Goal: Information Seeking & Learning: Learn about a topic

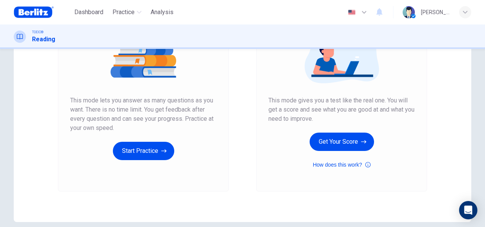
scroll to position [114, 0]
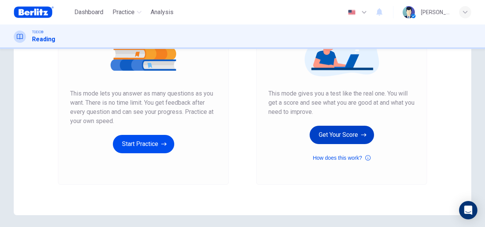
click at [344, 133] on button "Get Your Score" at bounding box center [342, 134] width 64 height 18
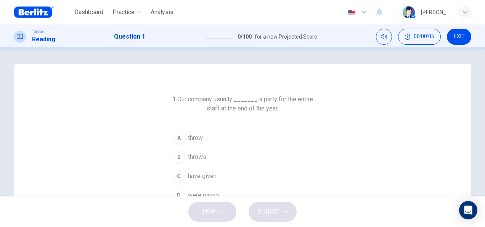
scroll to position [38, 0]
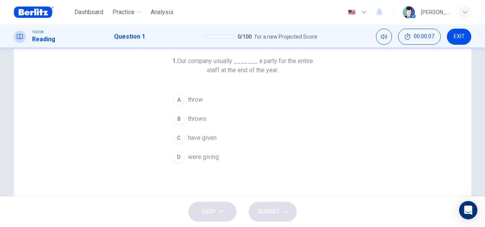
click at [195, 121] on span "throws" at bounding box center [197, 118] width 18 height 9
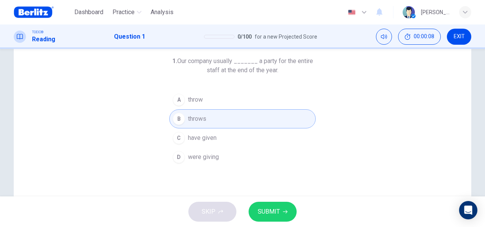
click at [264, 212] on span "SUBMIT" at bounding box center [269, 211] width 22 height 11
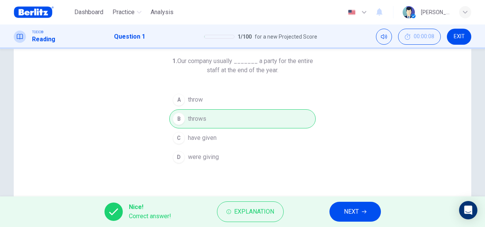
click at [355, 215] on span "NEXT" at bounding box center [351, 211] width 15 height 11
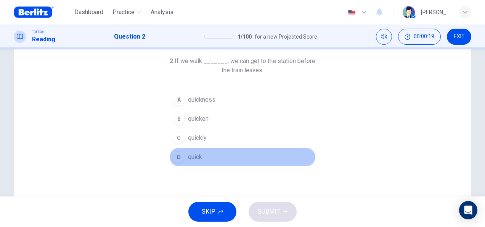
click at [196, 154] on span "quick" at bounding box center [195, 156] width 14 height 9
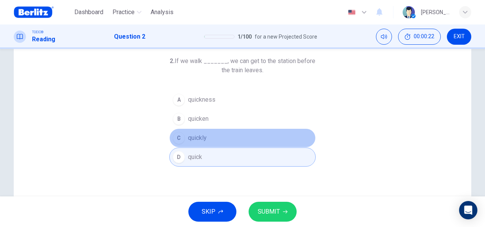
click at [207, 132] on button "C quickly" at bounding box center [242, 137] width 146 height 19
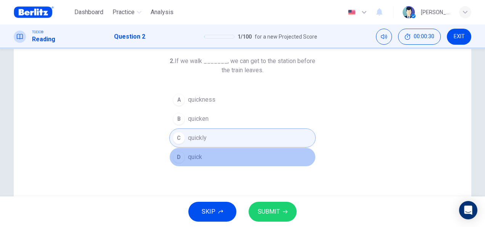
click at [190, 158] on span "quick" at bounding box center [195, 156] width 14 height 9
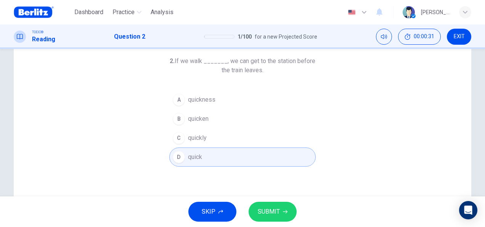
click at [279, 213] on span "SUBMIT" at bounding box center [269, 211] width 22 height 11
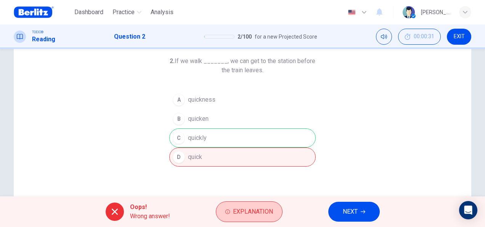
click at [269, 211] on span "Explanation" at bounding box center [253, 211] width 40 height 11
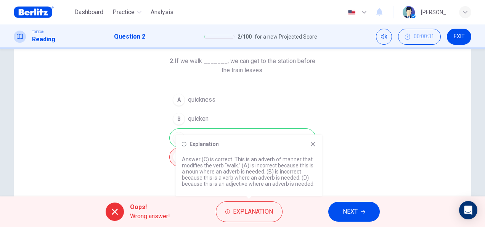
click at [314, 144] on icon at bounding box center [313, 144] width 6 height 6
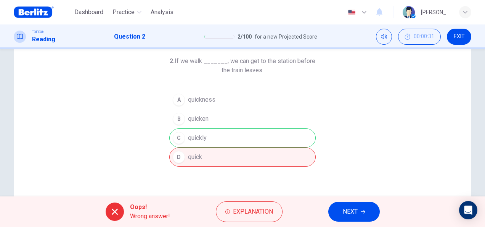
click at [347, 206] on span "NEXT" at bounding box center [350, 211] width 15 height 11
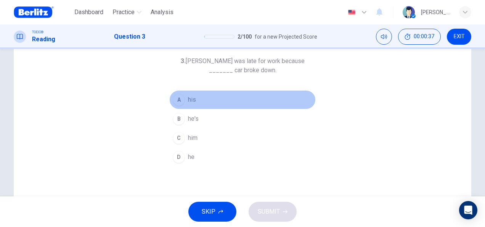
click at [188, 100] on span "his" at bounding box center [192, 99] width 8 height 9
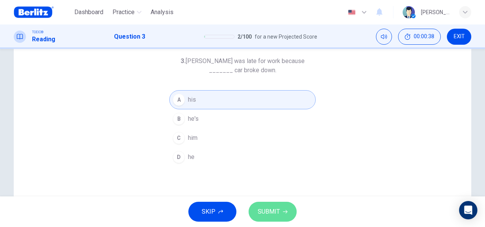
click at [278, 214] on span "SUBMIT" at bounding box center [269, 211] width 22 height 11
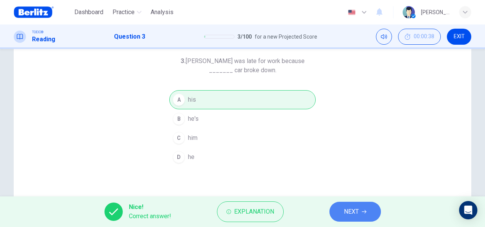
click at [350, 214] on span "NEXT" at bounding box center [351, 211] width 15 height 11
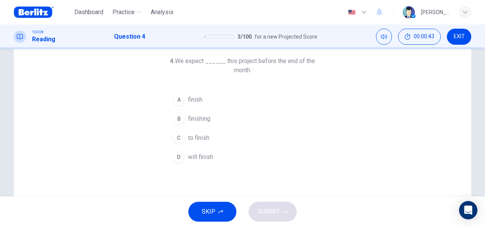
click at [212, 117] on button "B finishing" at bounding box center [242, 118] width 146 height 19
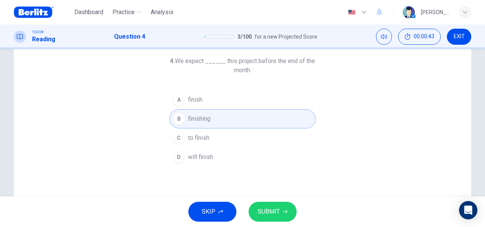
click at [262, 203] on button "SUBMIT" at bounding box center [273, 211] width 48 height 20
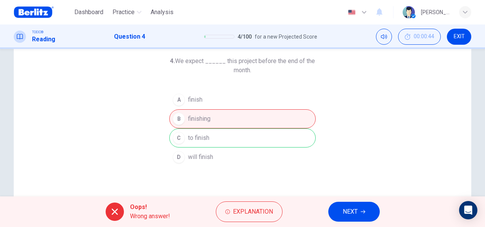
click at [360, 208] on button "NEXT" at bounding box center [353, 211] width 51 height 20
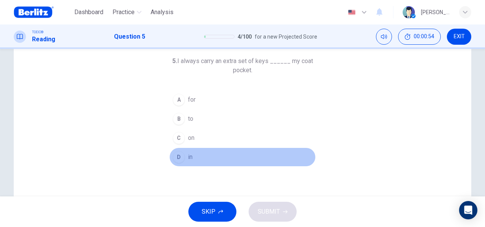
click at [188, 154] on span "in" at bounding box center [190, 156] width 5 height 9
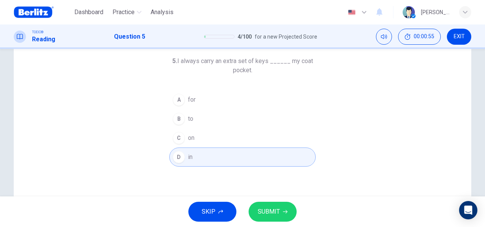
click at [274, 208] on span "SUBMIT" at bounding box center [269, 211] width 22 height 11
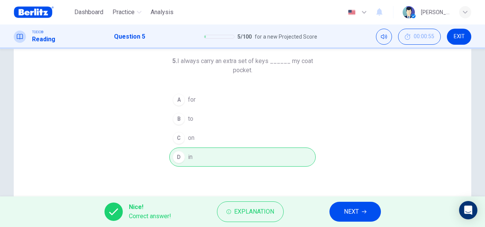
click at [335, 210] on button "NEXT" at bounding box center [355, 211] width 51 height 20
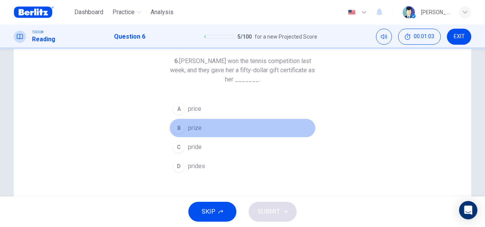
click at [195, 126] on span "prize" at bounding box center [195, 127] width 14 height 9
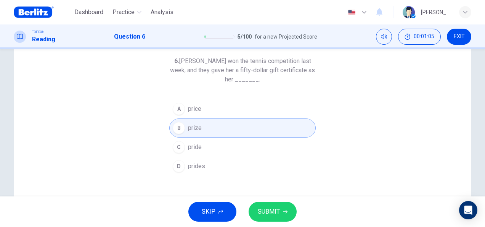
click at [264, 204] on button "SUBMIT" at bounding box center [273, 211] width 48 height 20
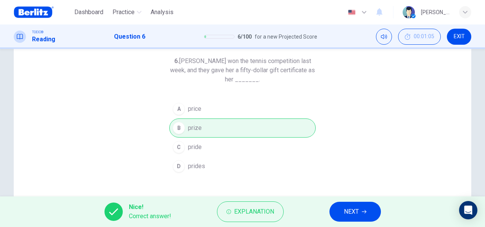
click at [360, 214] on button "NEXT" at bounding box center [355, 211] width 51 height 20
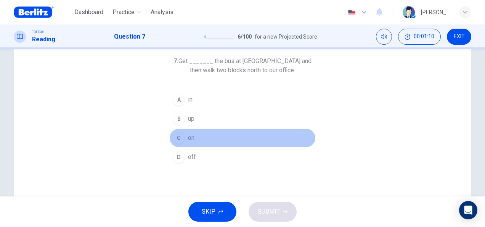
click at [188, 138] on span "on" at bounding box center [191, 137] width 6 height 9
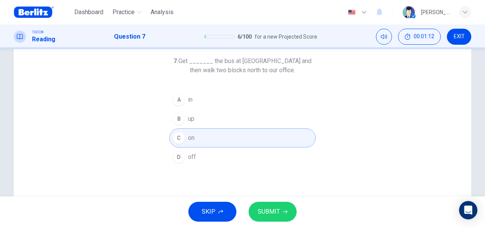
click at [279, 211] on span "SUBMIT" at bounding box center [269, 211] width 22 height 11
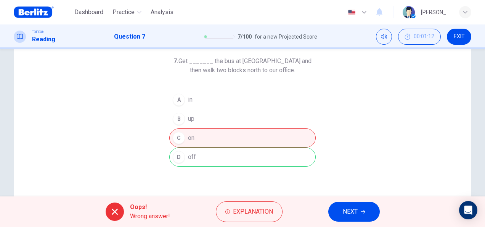
click at [346, 209] on span "NEXT" at bounding box center [350, 211] width 15 height 11
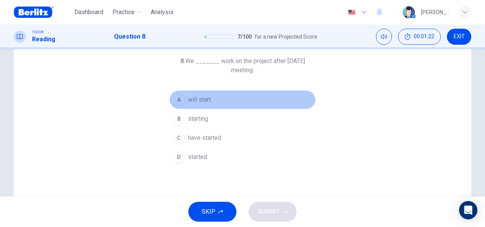
click at [204, 102] on span "will start" at bounding box center [199, 99] width 23 height 9
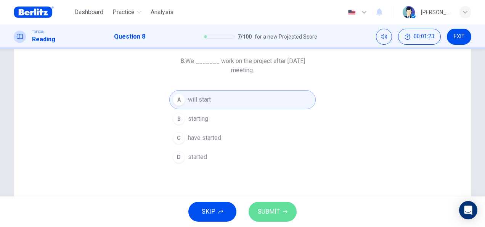
click at [256, 213] on button "SUBMIT" at bounding box center [273, 211] width 48 height 20
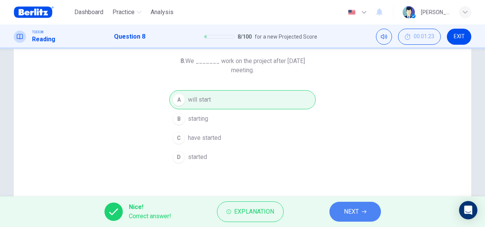
click at [342, 206] on button "NEXT" at bounding box center [355, 211] width 51 height 20
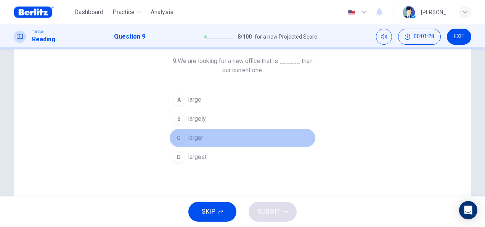
click at [195, 138] on span "larger" at bounding box center [195, 137] width 15 height 9
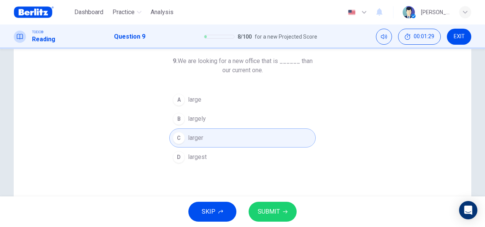
click at [285, 209] on icon "button" at bounding box center [285, 211] width 5 height 5
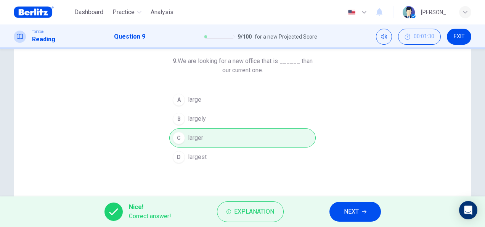
click at [370, 209] on button "NEXT" at bounding box center [355, 211] width 51 height 20
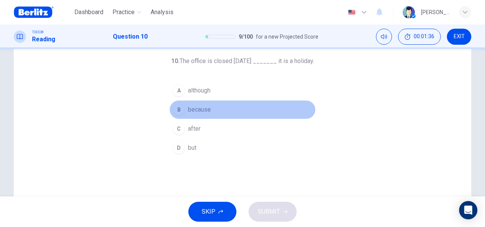
click at [190, 110] on span "because" at bounding box center [199, 109] width 23 height 9
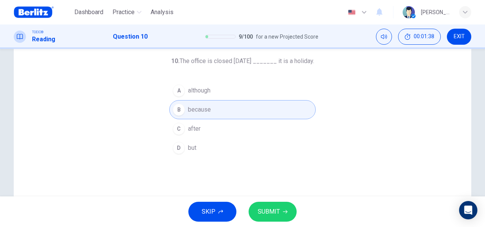
click at [275, 209] on span "SUBMIT" at bounding box center [269, 211] width 22 height 11
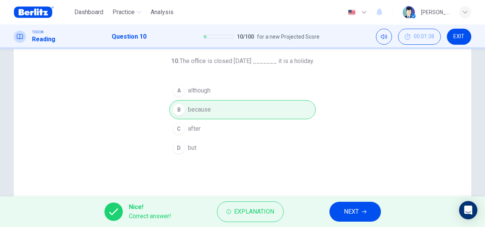
click at [344, 217] on button "NEXT" at bounding box center [355, 211] width 51 height 20
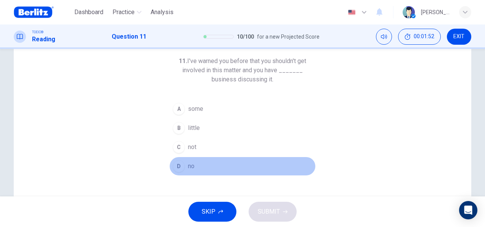
click at [191, 168] on span "no" at bounding box center [191, 165] width 6 height 9
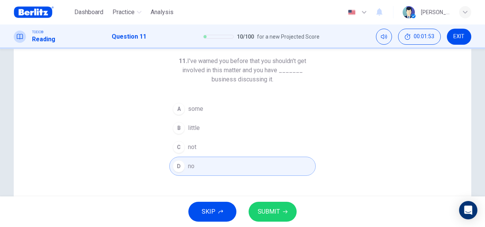
click at [275, 210] on span "SUBMIT" at bounding box center [269, 211] width 22 height 11
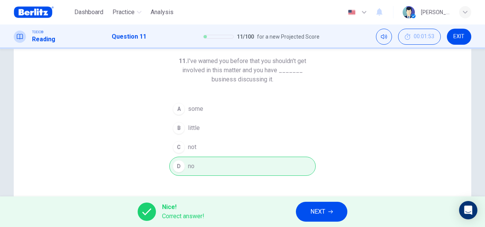
click at [322, 217] on button "NEXT" at bounding box center [321, 211] width 51 height 20
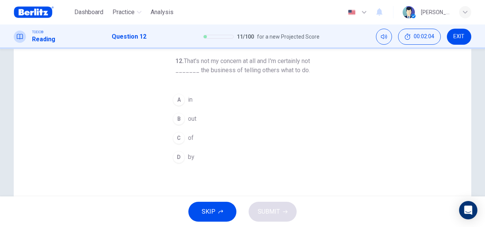
click at [188, 101] on span "in" at bounding box center [190, 99] width 5 height 9
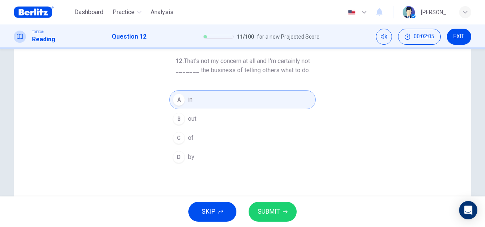
click at [269, 211] on span "SUBMIT" at bounding box center [269, 211] width 22 height 11
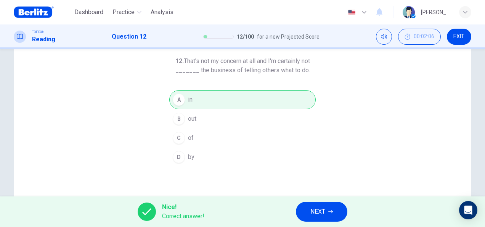
click at [309, 211] on button "NEXT" at bounding box center [321, 211] width 51 height 20
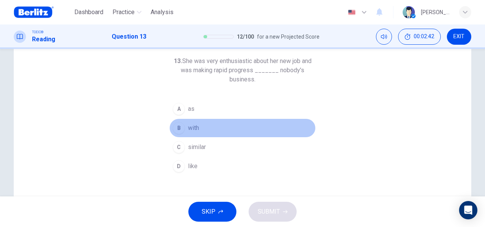
click at [195, 127] on span "with" at bounding box center [193, 127] width 11 height 9
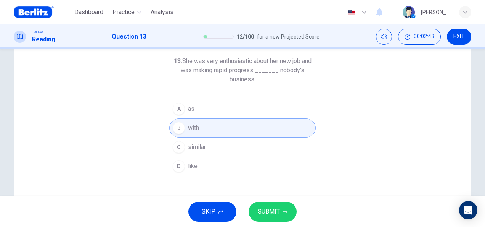
click at [281, 211] on button "SUBMIT" at bounding box center [273, 211] width 48 height 20
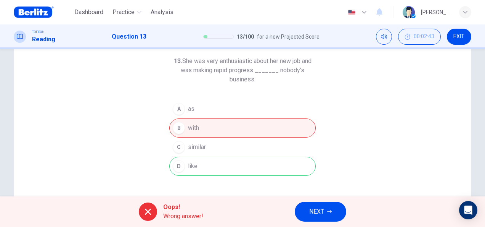
click at [312, 216] on span "NEXT" at bounding box center [316, 211] width 15 height 11
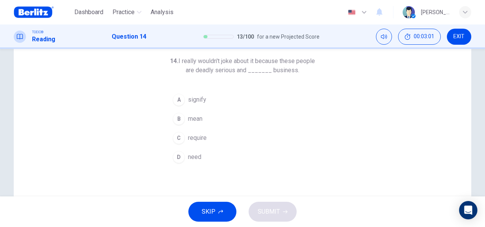
click at [199, 133] on span "require" at bounding box center [197, 137] width 19 height 9
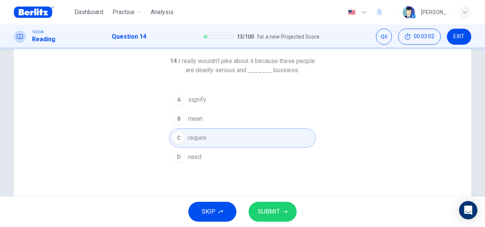
click at [264, 204] on button "SUBMIT" at bounding box center [273, 211] width 48 height 20
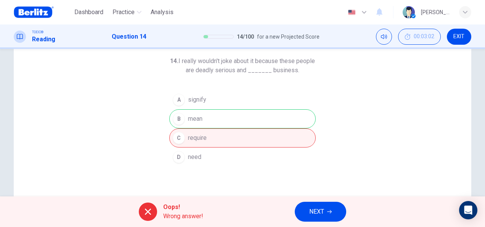
click at [202, 117] on div "A signify B mean C require D need" at bounding box center [242, 128] width 146 height 76
drag, startPoint x: 178, startPoint y: 59, endPoint x: 306, endPoint y: 66, distance: 127.6
click at [306, 66] on h6 "14. I really wouldn't joke about it because these people are deadly serious and…" at bounding box center [242, 65] width 146 height 18
drag, startPoint x: 308, startPoint y: 71, endPoint x: 205, endPoint y: 71, distance: 103.4
click at [205, 71] on h6 "14. I really wouldn't joke about it because these people are deadly serious and…" at bounding box center [242, 65] width 146 height 18
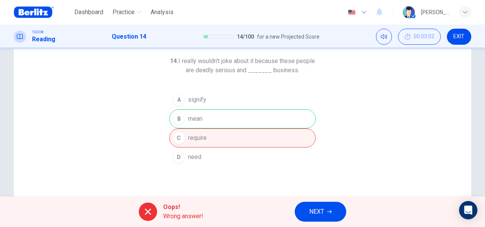
click at [352, 106] on div "14. I really wouldn't joke about it because these people are deadly serious and…" at bounding box center [243, 158] width 458 height 265
click at [318, 200] on div "Oops! Wrong answer! NEXT" at bounding box center [242, 211] width 485 height 31
click at [318, 210] on span "NEXT" at bounding box center [316, 211] width 15 height 11
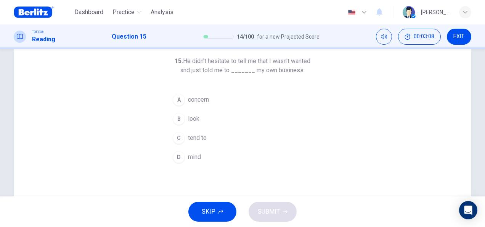
click at [182, 162] on button "D mind" at bounding box center [242, 156] width 146 height 19
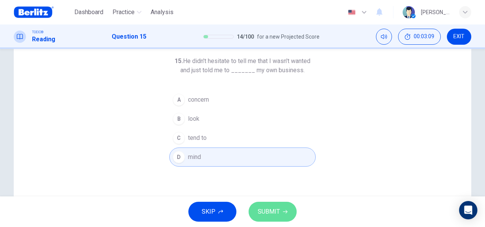
click at [277, 209] on span "SUBMIT" at bounding box center [269, 211] width 22 height 11
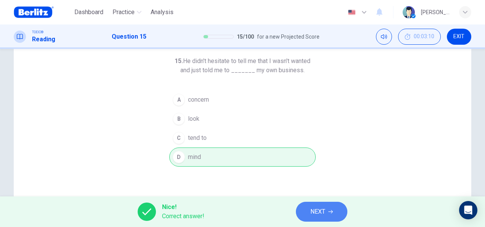
click at [312, 212] on span "NEXT" at bounding box center [317, 211] width 15 height 11
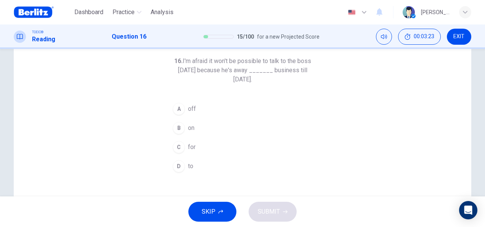
click at [190, 146] on span "for" at bounding box center [192, 146] width 8 height 9
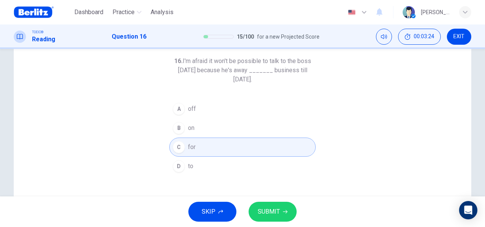
click at [188, 128] on span "on" at bounding box center [191, 127] width 6 height 9
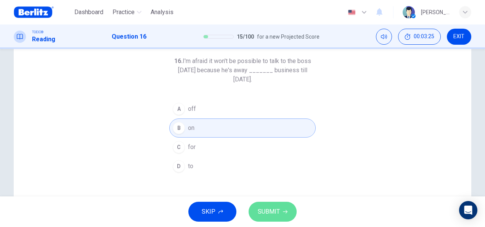
click at [270, 207] on span "SUBMIT" at bounding box center [269, 211] width 22 height 11
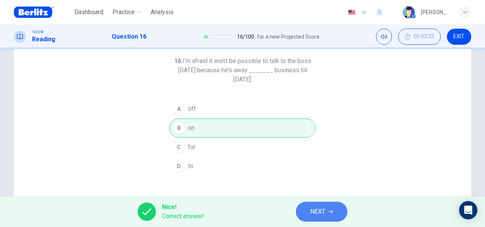
click at [320, 209] on span "NEXT" at bounding box center [317, 211] width 15 height 11
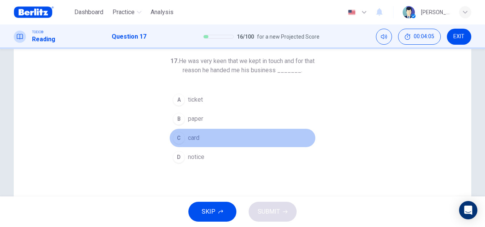
click at [194, 140] on span "card" at bounding box center [193, 137] width 11 height 9
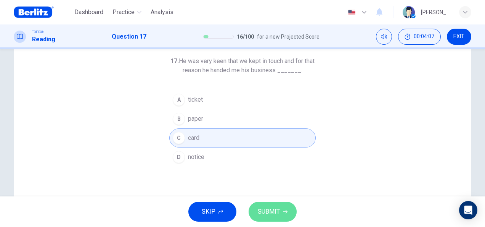
click at [269, 212] on span "SUBMIT" at bounding box center [269, 211] width 22 height 11
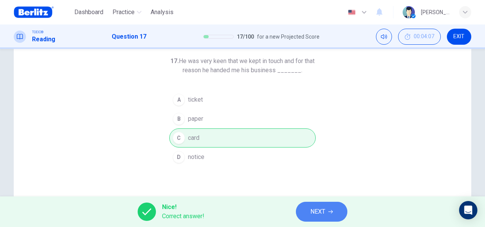
click at [326, 217] on button "NEXT" at bounding box center [321, 211] width 51 height 20
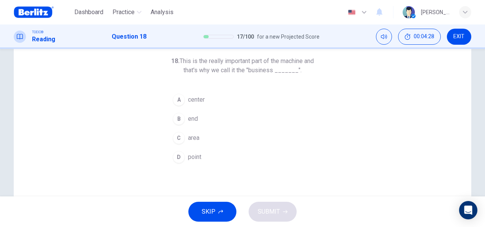
click at [200, 103] on span "center" at bounding box center [196, 99] width 17 height 9
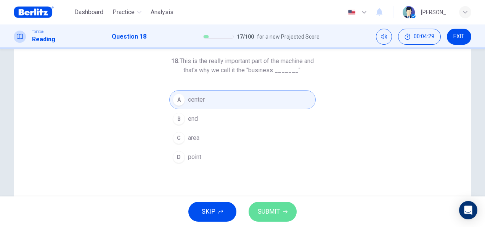
click at [281, 211] on button "SUBMIT" at bounding box center [273, 211] width 48 height 20
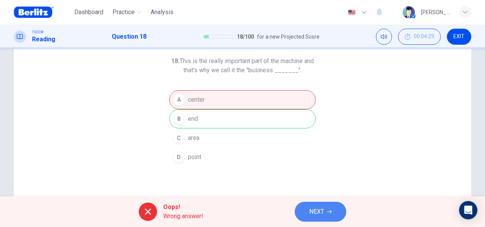
click at [324, 215] on span "NEXT" at bounding box center [316, 211] width 15 height 11
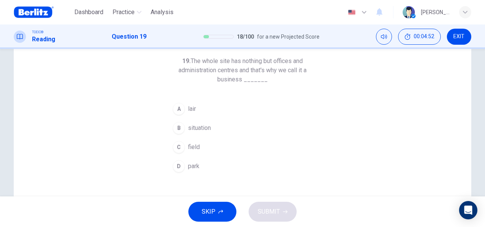
click at [192, 141] on button "C field" at bounding box center [242, 146] width 146 height 19
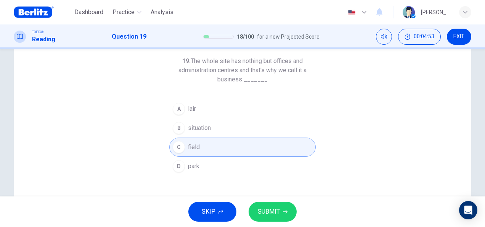
click at [270, 207] on span "SUBMIT" at bounding box center [269, 211] width 22 height 11
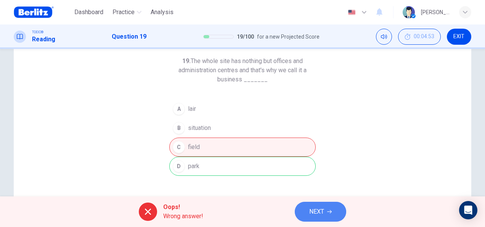
click at [320, 207] on span "NEXT" at bounding box center [316, 211] width 15 height 11
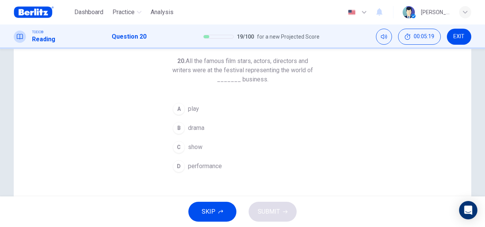
click at [192, 146] on span "show" at bounding box center [195, 146] width 14 height 9
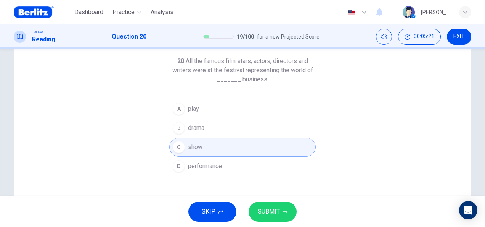
click at [273, 212] on span "SUBMIT" at bounding box center [269, 211] width 22 height 11
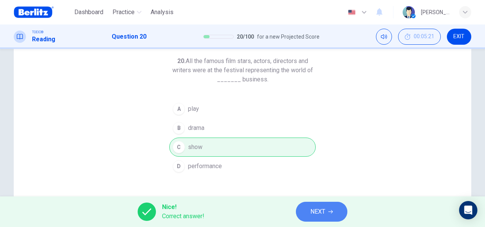
click at [316, 215] on span "NEXT" at bounding box center [317, 211] width 15 height 11
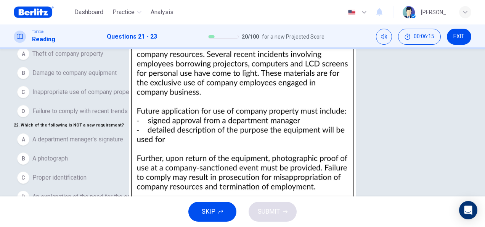
scroll to position [0, 0]
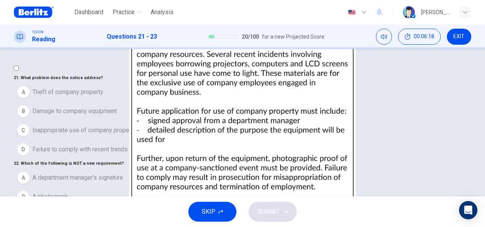
click at [98, 135] on span "Inappropriate use of company property" at bounding box center [84, 129] width 104 height 9
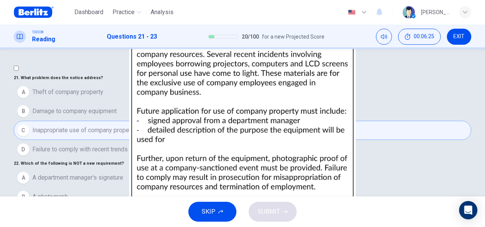
scroll to position [38, 0]
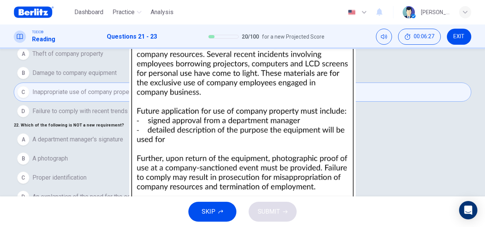
click at [84, 173] on span "Proper identification" at bounding box center [59, 177] width 54 height 9
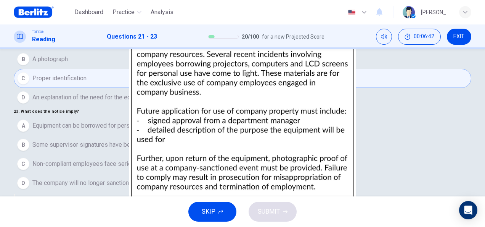
scroll to position [148, 0]
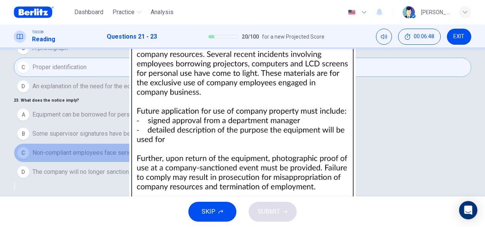
click at [171, 148] on span "Non-compliant employees face serious consequences" at bounding box center [105, 152] width 146 height 9
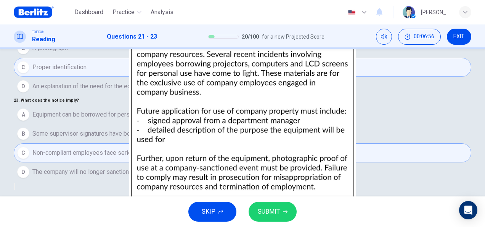
click at [271, 218] on button "SUBMIT" at bounding box center [273, 211] width 48 height 20
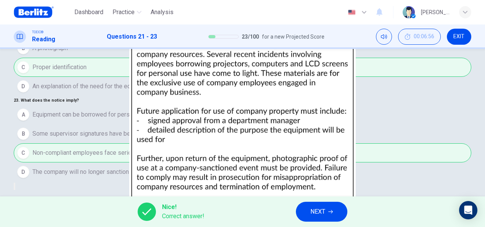
click at [330, 211] on icon "button" at bounding box center [330, 211] width 5 height 5
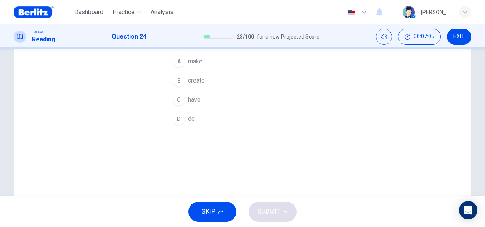
scroll to position [38, 0]
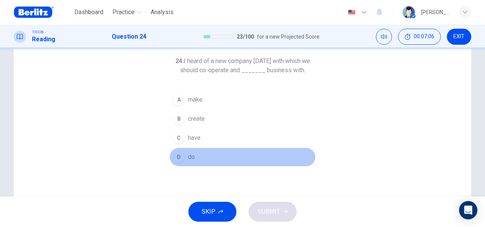
click at [192, 153] on span "do" at bounding box center [191, 156] width 7 height 9
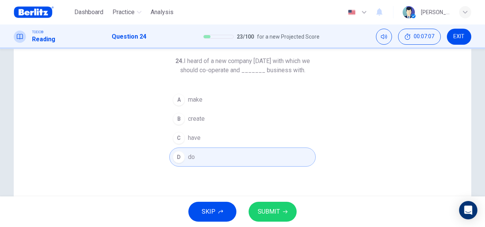
click at [283, 209] on icon "button" at bounding box center [285, 211] width 5 height 5
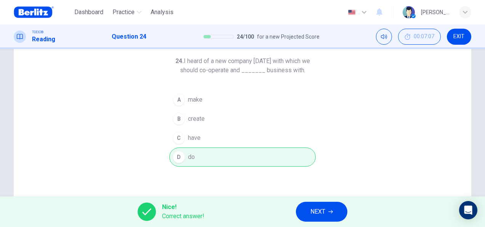
click at [317, 218] on button "NEXT" at bounding box center [321, 211] width 51 height 20
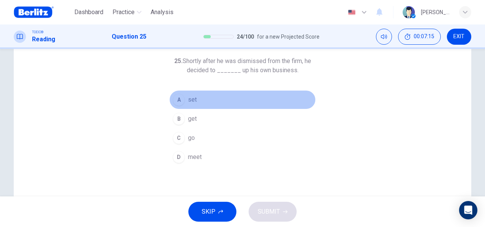
click at [193, 102] on span "set" at bounding box center [192, 99] width 9 height 9
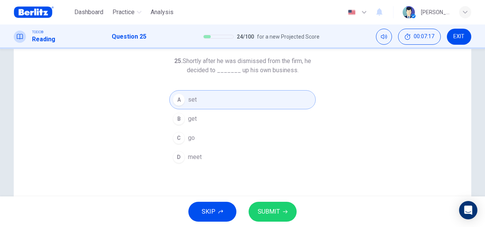
click at [277, 206] on button "SUBMIT" at bounding box center [273, 211] width 48 height 20
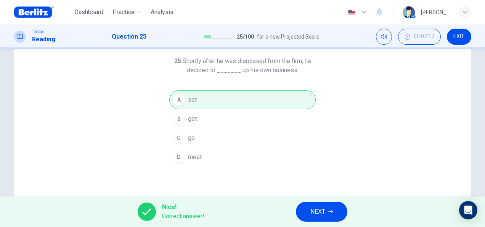
click at [317, 213] on span "NEXT" at bounding box center [317, 211] width 15 height 11
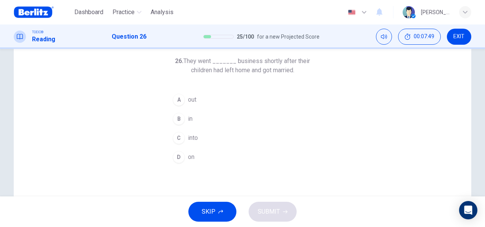
click at [188, 158] on span "on" at bounding box center [191, 156] width 6 height 9
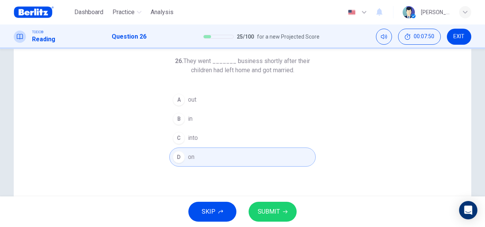
click at [188, 139] on span "into" at bounding box center [193, 137] width 10 height 9
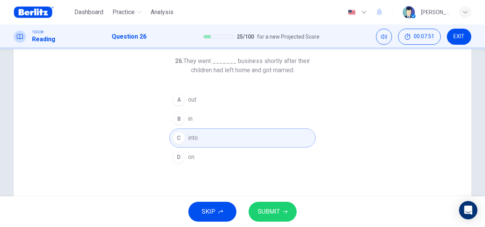
click at [259, 211] on span "SUBMIT" at bounding box center [269, 211] width 22 height 11
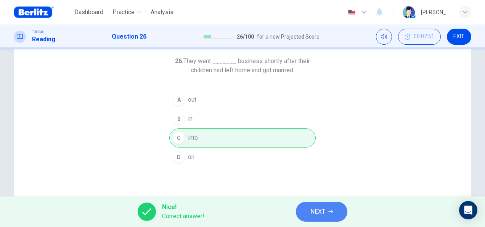
click at [337, 207] on button "NEXT" at bounding box center [321, 211] width 51 height 20
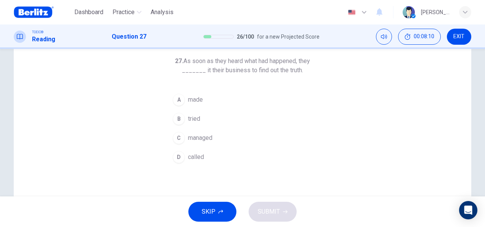
click at [192, 137] on span "managed" at bounding box center [200, 137] width 24 height 9
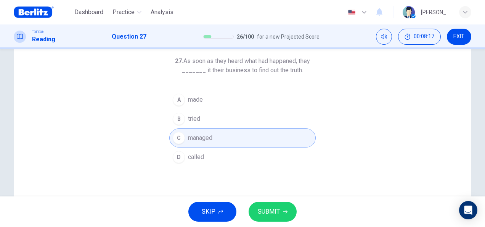
click at [265, 204] on button "SUBMIT" at bounding box center [273, 211] width 48 height 20
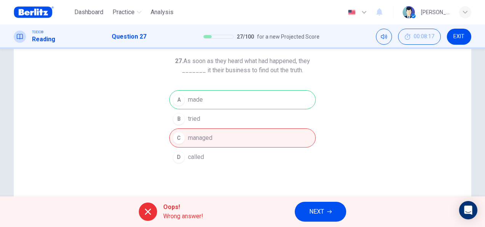
click at [378, 107] on div "27. As soon as they heard what had happened, they _______ it their business to …" at bounding box center [243, 158] width 458 height 265
click at [342, 211] on button "NEXT" at bounding box center [320, 211] width 51 height 20
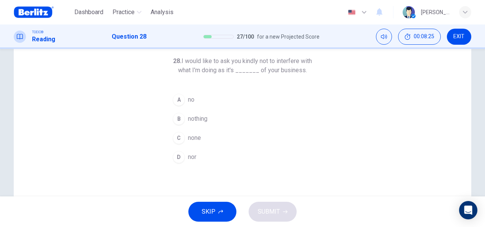
click at [198, 133] on span "none" at bounding box center [194, 137] width 13 height 9
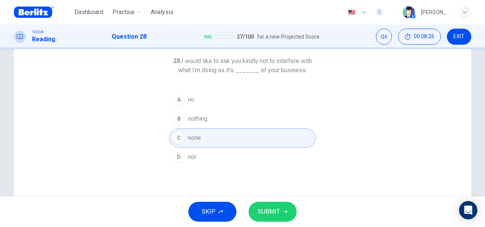
click at [259, 214] on span "SUBMIT" at bounding box center [269, 211] width 22 height 11
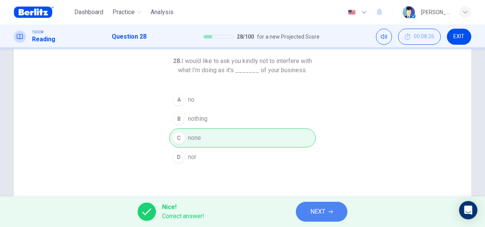
click at [309, 206] on button "NEXT" at bounding box center [321, 211] width 51 height 20
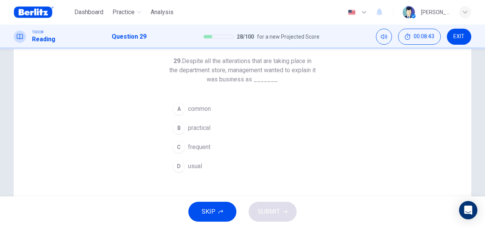
click at [194, 167] on span "usual" at bounding box center [195, 165] width 14 height 9
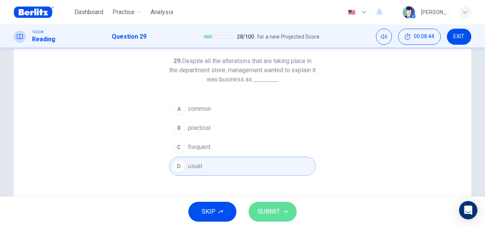
click at [262, 206] on span "SUBMIT" at bounding box center [269, 211] width 22 height 11
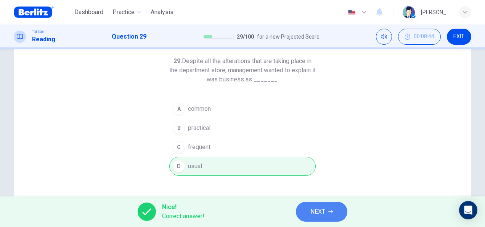
click at [325, 206] on button "NEXT" at bounding box center [321, 211] width 51 height 20
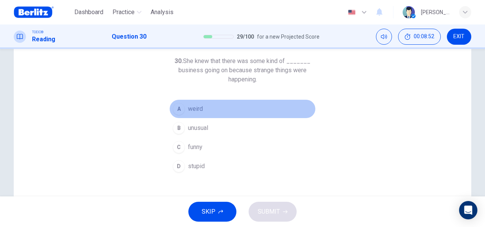
click at [203, 107] on button "A weird" at bounding box center [242, 108] width 146 height 19
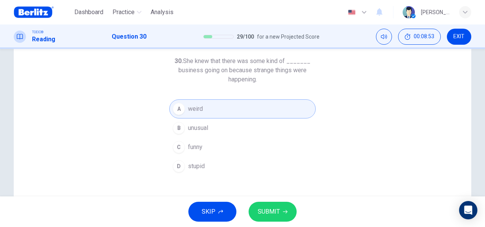
click at [271, 215] on span "SUBMIT" at bounding box center [269, 211] width 22 height 11
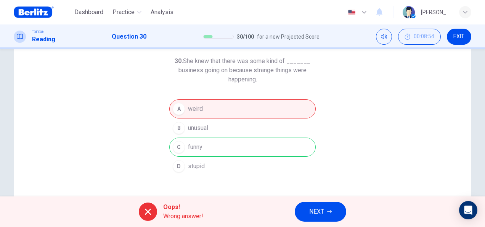
click at [330, 210] on icon "button" at bounding box center [329, 211] width 5 height 5
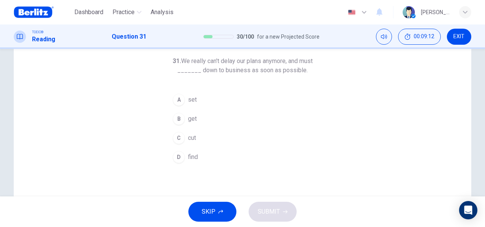
click at [188, 135] on span "cut" at bounding box center [192, 137] width 8 height 9
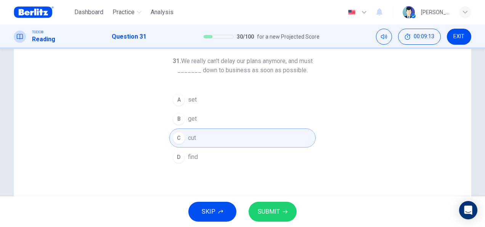
click at [272, 209] on span "SUBMIT" at bounding box center [269, 211] width 22 height 11
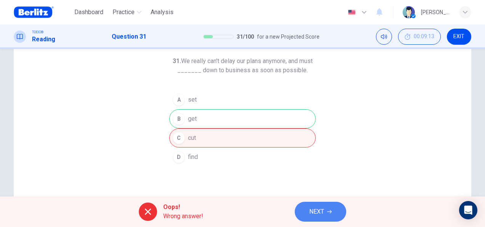
click at [312, 207] on span "NEXT" at bounding box center [316, 211] width 15 height 11
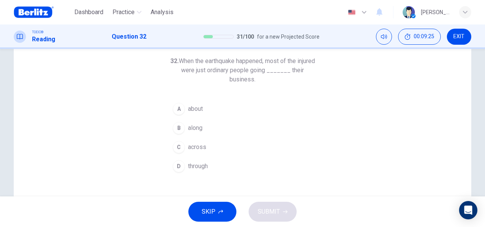
click at [198, 160] on button "D through" at bounding box center [242, 165] width 146 height 19
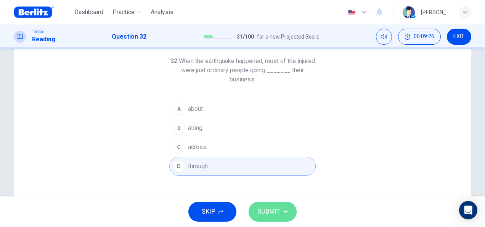
click at [263, 207] on span "SUBMIT" at bounding box center [269, 211] width 22 height 11
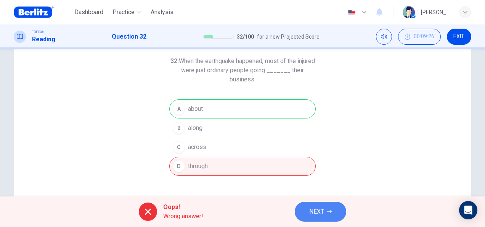
click at [324, 212] on span "NEXT" at bounding box center [316, 211] width 15 height 11
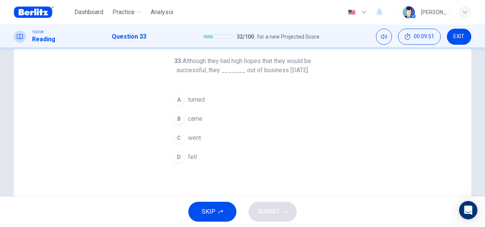
click at [196, 123] on span "came" at bounding box center [195, 118] width 14 height 9
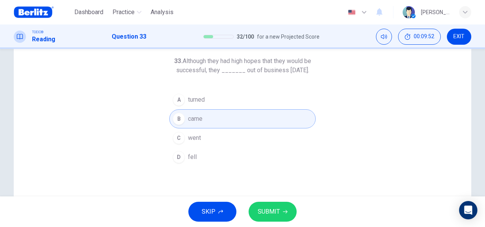
click at [265, 205] on button "SUBMIT" at bounding box center [273, 211] width 48 height 20
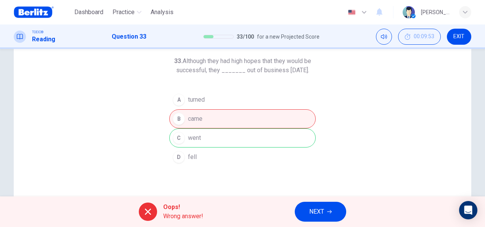
click at [330, 217] on button "NEXT" at bounding box center [320, 211] width 51 height 20
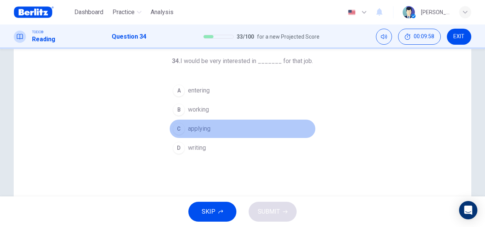
click at [203, 132] on span "applying" at bounding box center [199, 128] width 23 height 9
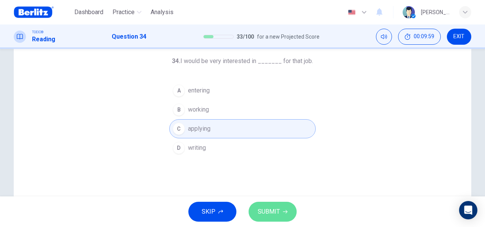
click at [277, 212] on span "SUBMIT" at bounding box center [269, 211] width 22 height 11
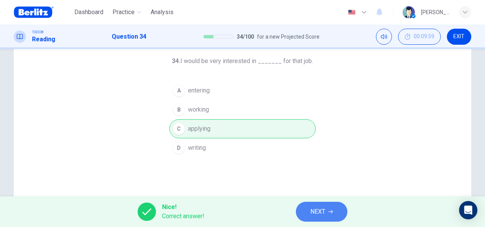
click at [317, 207] on span "NEXT" at bounding box center [317, 211] width 15 height 11
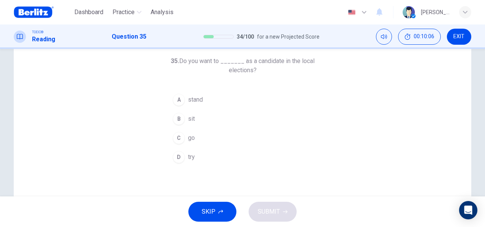
click at [195, 103] on span "stand" at bounding box center [195, 99] width 15 height 9
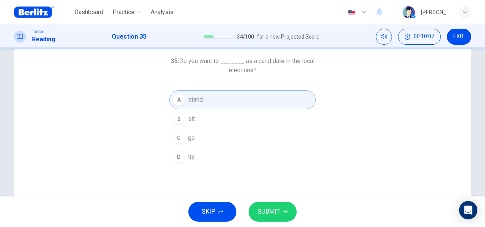
click at [262, 208] on span "SUBMIT" at bounding box center [269, 211] width 22 height 11
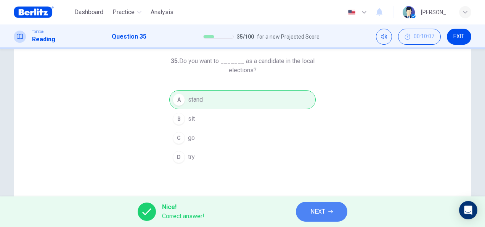
click at [321, 219] on button "NEXT" at bounding box center [321, 211] width 51 height 20
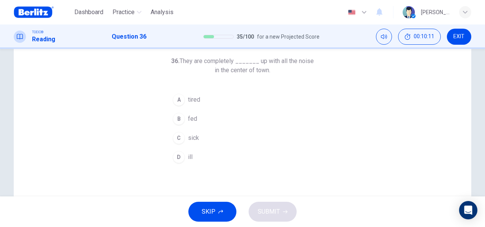
click at [194, 117] on span "fed" at bounding box center [192, 118] width 9 height 9
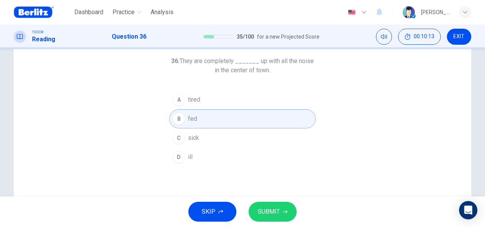
click at [268, 206] on span "SUBMIT" at bounding box center [269, 211] width 22 height 11
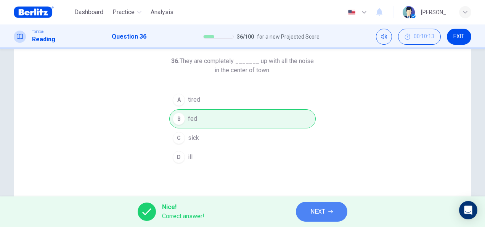
click at [336, 209] on button "NEXT" at bounding box center [321, 211] width 51 height 20
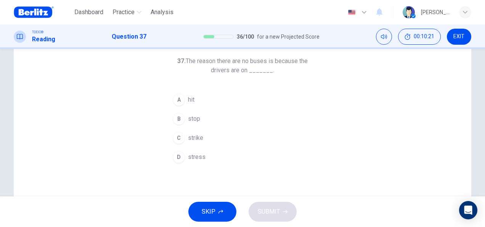
click at [190, 136] on span "strike" at bounding box center [195, 137] width 15 height 9
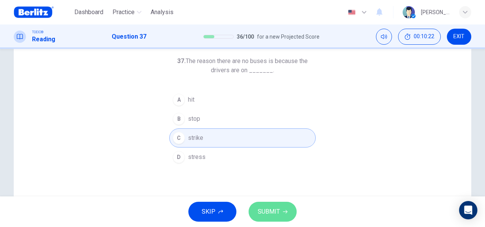
click at [277, 206] on span "SUBMIT" at bounding box center [269, 211] width 22 height 11
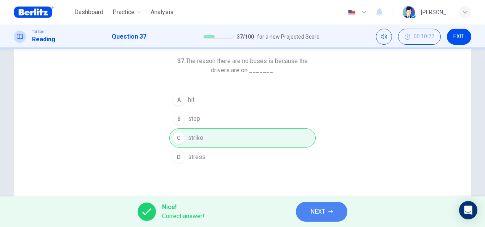
click at [330, 214] on button "NEXT" at bounding box center [321, 211] width 51 height 20
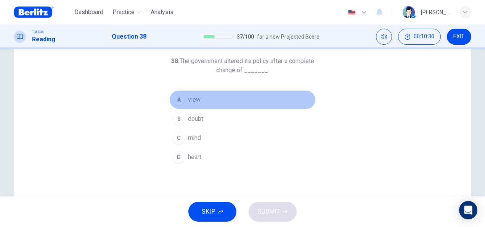
click at [195, 101] on span "view" at bounding box center [194, 99] width 13 height 9
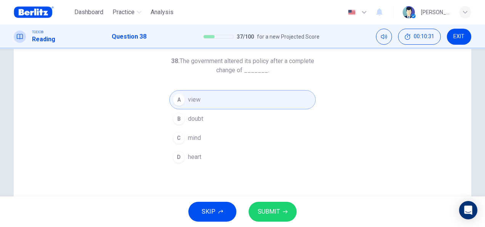
click at [275, 212] on span "SUBMIT" at bounding box center [269, 211] width 22 height 11
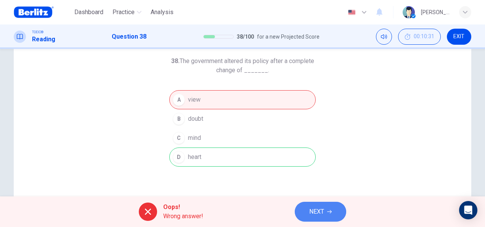
click at [317, 214] on span "NEXT" at bounding box center [316, 211] width 15 height 11
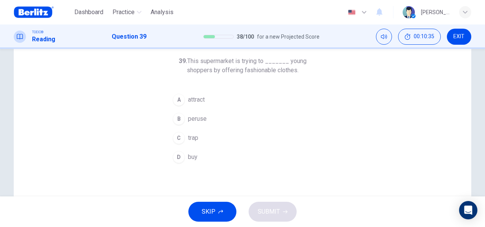
click at [196, 99] on span "attract" at bounding box center [196, 99] width 17 height 9
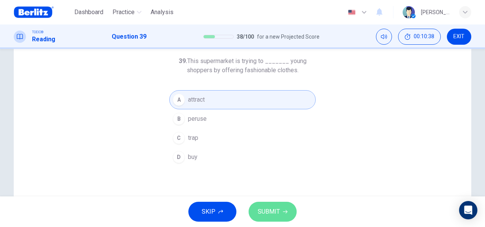
click at [279, 209] on span "SUBMIT" at bounding box center [269, 211] width 22 height 11
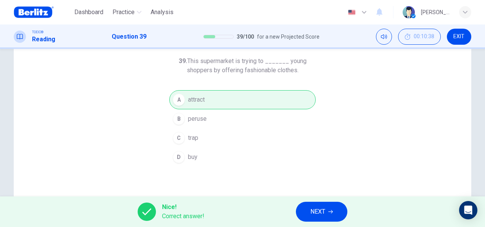
click at [334, 209] on button "NEXT" at bounding box center [321, 211] width 51 height 20
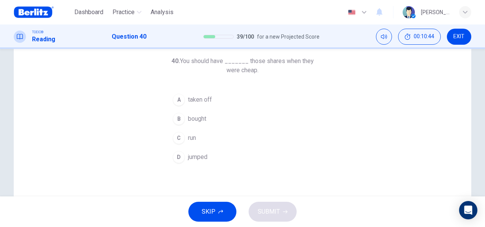
click at [197, 122] on span "bought" at bounding box center [197, 118] width 18 height 9
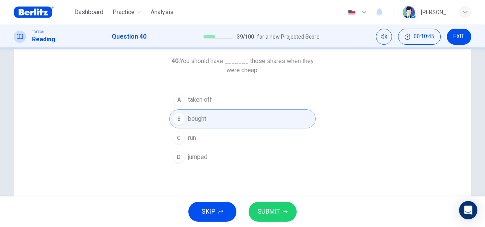
click at [269, 211] on span "SUBMIT" at bounding box center [269, 211] width 22 height 11
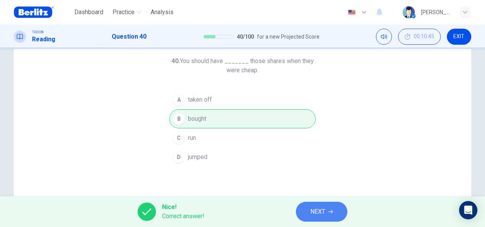
click at [301, 211] on button "NEXT" at bounding box center [321, 211] width 51 height 20
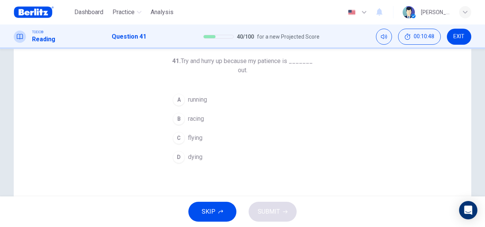
click at [199, 100] on span "running" at bounding box center [197, 99] width 19 height 9
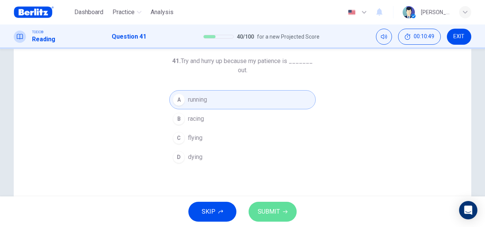
click at [266, 206] on span "SUBMIT" at bounding box center [269, 211] width 22 height 11
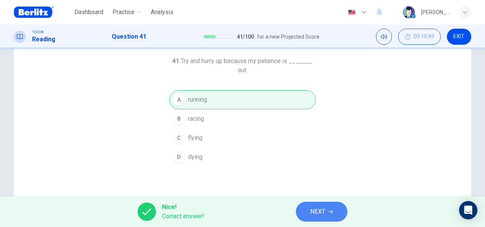
click at [308, 215] on button "NEXT" at bounding box center [321, 211] width 51 height 20
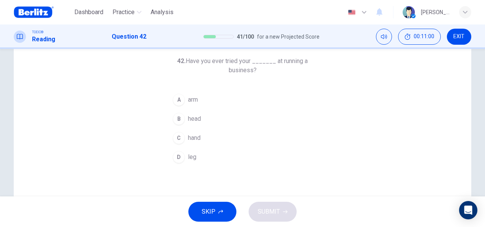
click at [195, 153] on button "D leg" at bounding box center [242, 156] width 146 height 19
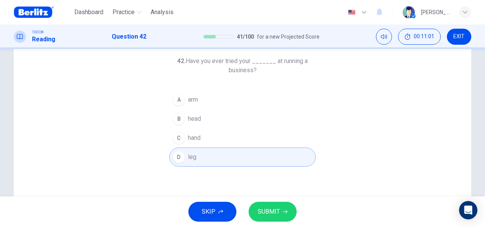
click at [282, 212] on button "SUBMIT" at bounding box center [273, 211] width 48 height 20
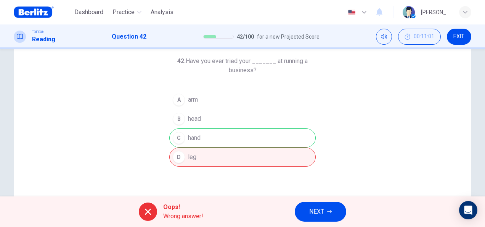
click at [327, 214] on button "NEXT" at bounding box center [320, 211] width 51 height 20
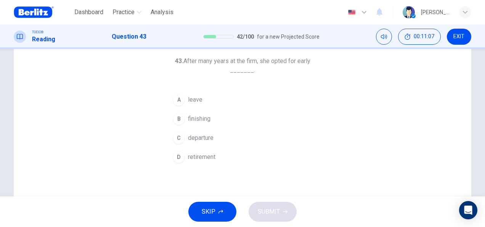
click at [202, 153] on span "retirement" at bounding box center [201, 156] width 27 height 9
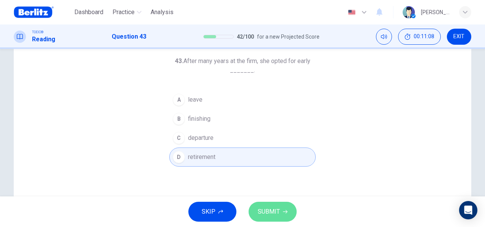
click at [279, 215] on span "SUBMIT" at bounding box center [269, 211] width 22 height 11
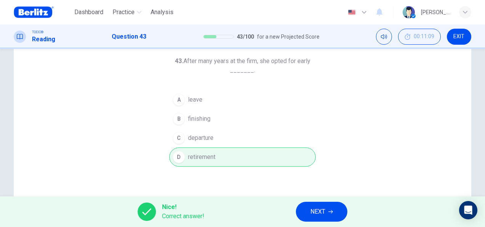
click at [313, 216] on span "NEXT" at bounding box center [317, 211] width 15 height 11
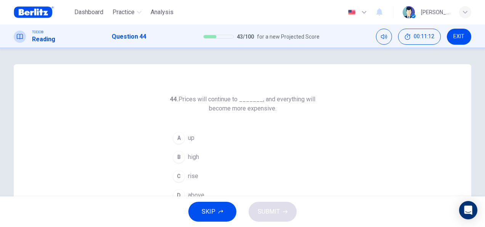
click at [188, 177] on span "rise" at bounding box center [193, 175] width 10 height 9
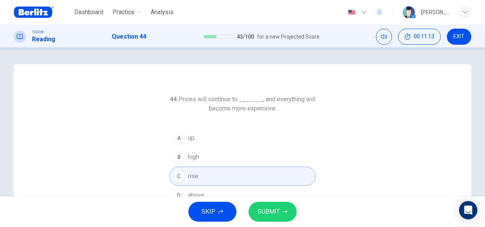
scroll to position [38, 0]
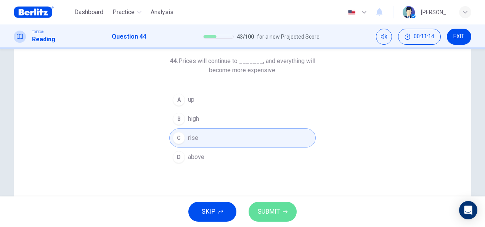
click at [278, 207] on span "SUBMIT" at bounding box center [269, 211] width 22 height 11
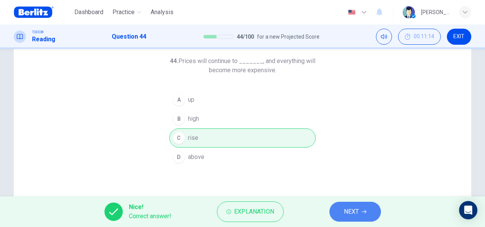
click at [336, 212] on button "NEXT" at bounding box center [355, 211] width 51 height 20
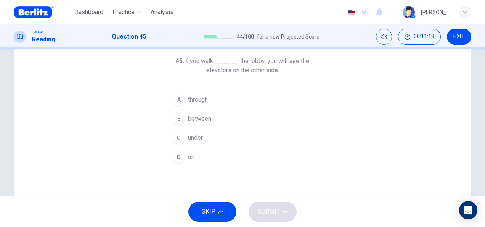
click at [195, 101] on span "through" at bounding box center [198, 99] width 20 height 9
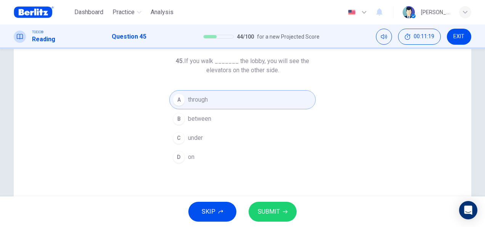
click at [260, 204] on button "SUBMIT" at bounding box center [273, 211] width 48 height 20
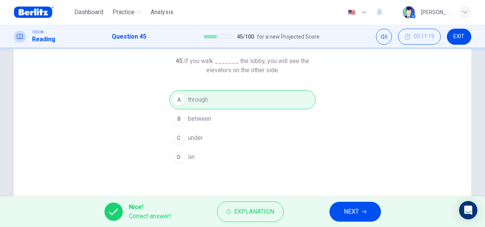
click at [338, 210] on button "NEXT" at bounding box center [355, 211] width 51 height 20
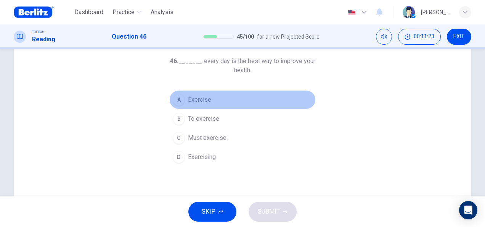
click at [201, 103] on span "Exercise" at bounding box center [199, 99] width 23 height 9
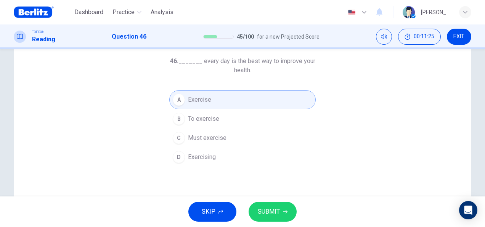
click at [267, 211] on span "SUBMIT" at bounding box center [269, 211] width 22 height 11
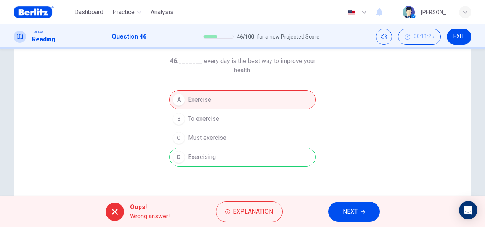
click at [355, 215] on span "NEXT" at bounding box center [350, 211] width 15 height 11
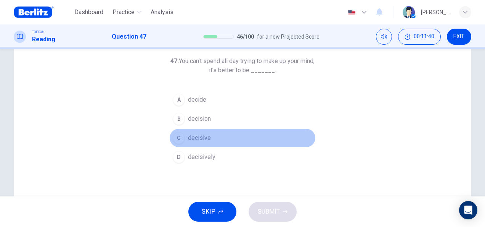
click at [204, 134] on span "decisive" at bounding box center [199, 137] width 23 height 9
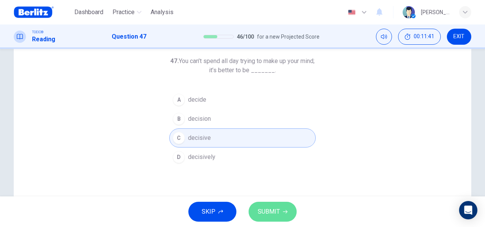
click at [281, 212] on button "SUBMIT" at bounding box center [273, 211] width 48 height 20
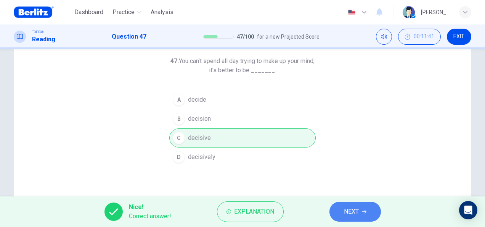
click at [370, 207] on button "NEXT" at bounding box center [355, 211] width 51 height 20
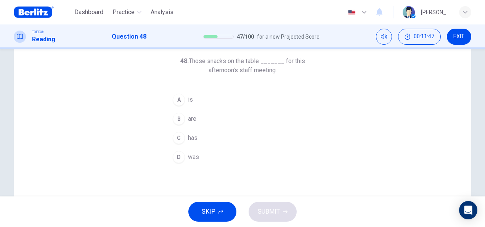
click at [193, 122] on span "are" at bounding box center [192, 118] width 8 height 9
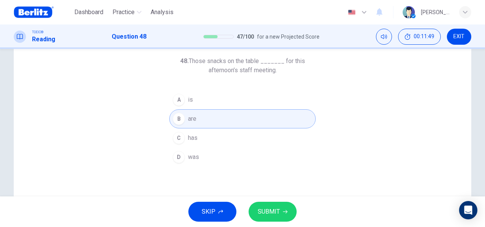
click at [262, 212] on span "SUBMIT" at bounding box center [269, 211] width 22 height 11
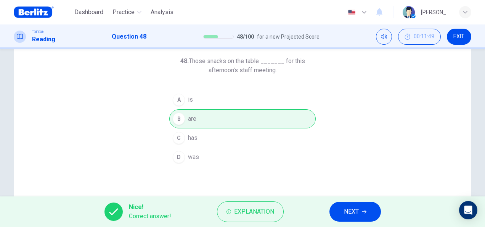
click at [326, 210] on div "Nice! Correct answer! Explanation NEXT" at bounding box center [242, 211] width 485 height 31
click at [333, 209] on button "NEXT" at bounding box center [355, 211] width 51 height 20
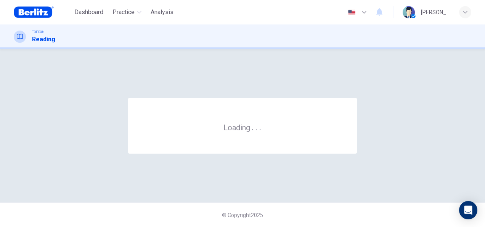
scroll to position [0, 0]
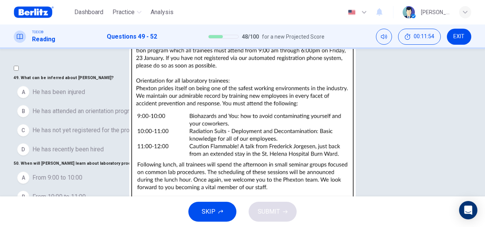
click at [341, 134] on img at bounding box center [242, 113] width 485 height 227
click at [359, 226] on div at bounding box center [242, 227] width 485 height 0
click at [337, 166] on img at bounding box center [242, 113] width 485 height 227
click at [376, 226] on div at bounding box center [242, 227] width 485 height 0
click at [87, 154] on span "He has recently been hired" at bounding box center [67, 149] width 71 height 9
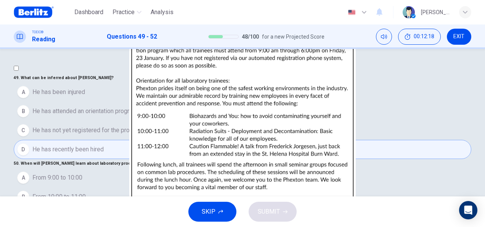
scroll to position [114, 0]
click at [350, 159] on img at bounding box center [242, 113] width 485 height 227
click at [398, 226] on div at bounding box center [242, 227] width 485 height 0
click at [325, 124] on img at bounding box center [242, 113] width 485 height 227
click at [399, 226] on div at bounding box center [242, 227] width 485 height 0
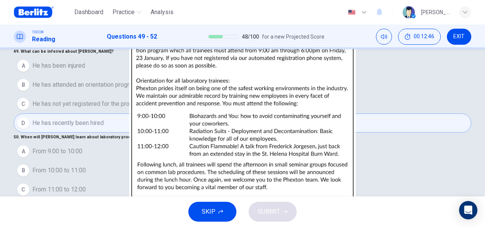
scroll to position [38, 0]
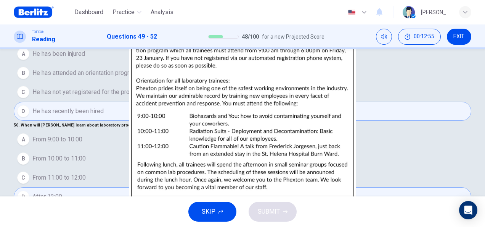
click at [79, 220] on span "Preventing accidents" at bounding box center [60, 224] width 56 height 9
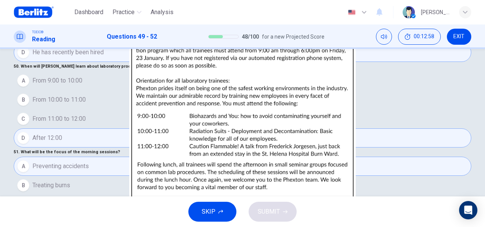
scroll to position [114, 0]
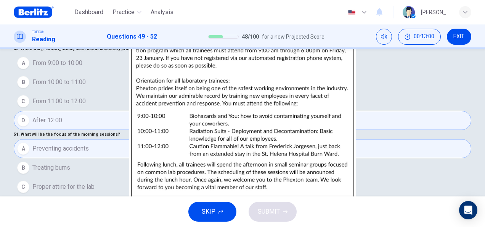
click at [357, 71] on img at bounding box center [242, 113] width 485 height 227
click at [413, 226] on div at bounding box center [242, 227] width 485 height 0
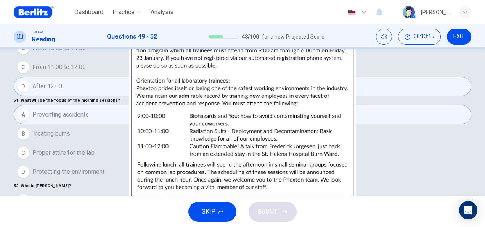
click at [290, 214] on button "SUBMIT" at bounding box center [273, 211] width 48 height 20
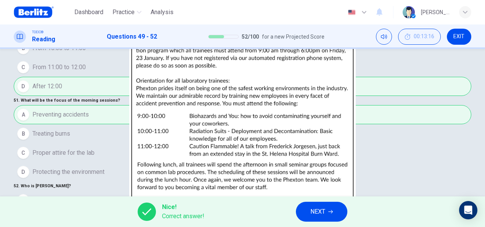
click at [322, 214] on span "NEXT" at bounding box center [317, 211] width 15 height 11
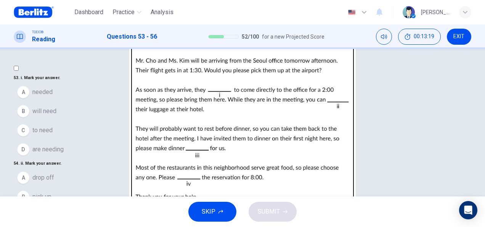
click at [339, 157] on img at bounding box center [242, 113] width 485 height 227
click at [363, 226] on div at bounding box center [242, 227] width 485 height 0
click at [56, 116] on span "will need" at bounding box center [44, 110] width 24 height 9
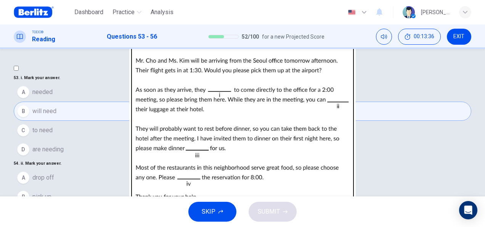
scroll to position [114, 0]
click at [54, 173] on span "drop off" at bounding box center [43, 177] width 22 height 9
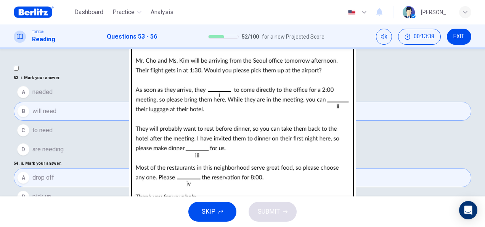
scroll to position [185, 0]
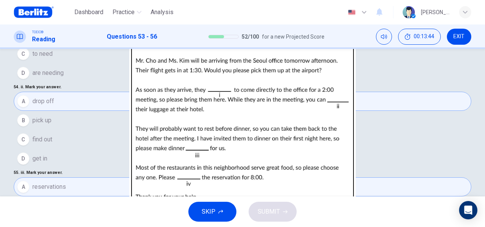
scroll to position [114, 0]
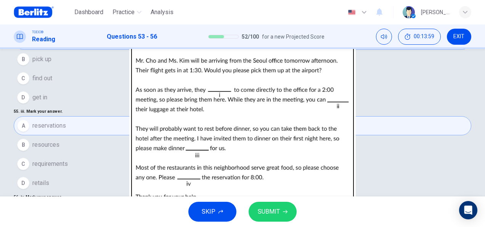
scroll to position [148, 0]
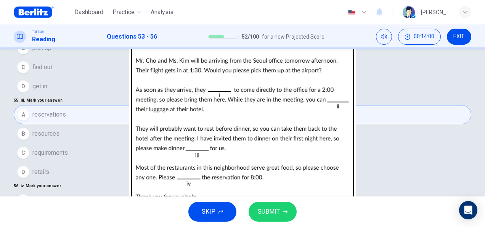
click at [283, 218] on button "SUBMIT" at bounding box center [273, 211] width 48 height 20
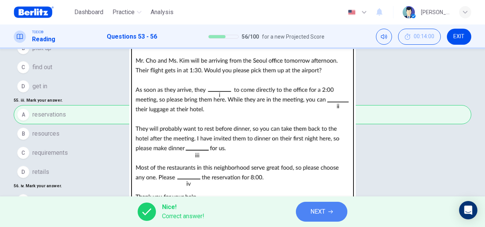
click at [330, 207] on button "NEXT" at bounding box center [321, 211] width 51 height 20
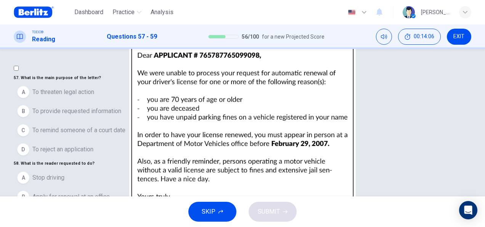
click at [344, 159] on img at bounding box center [242, 113] width 485 height 227
click at [397, 226] on div at bounding box center [242, 227] width 485 height 0
click at [82, 154] on span "To reject an application" at bounding box center [62, 149] width 61 height 9
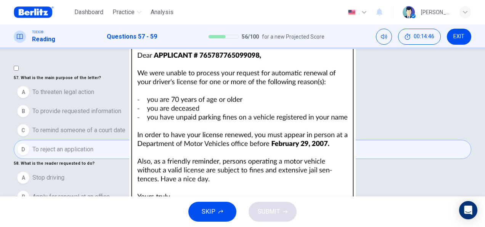
scroll to position [38, 0]
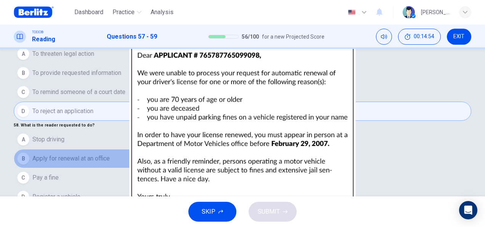
click at [98, 154] on span "Apply for renewal at an office" at bounding box center [70, 158] width 77 height 9
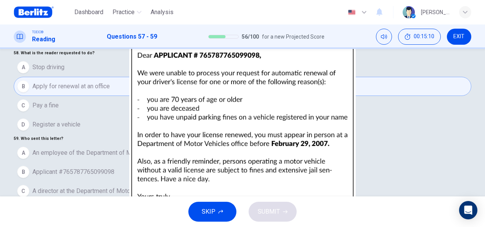
scroll to position [148, 0]
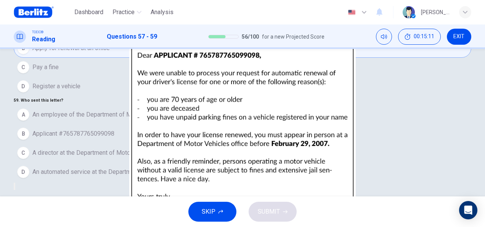
click at [137, 167] on span "An automated service at the Department of Motor Vehicles" at bounding box center [110, 171] width 157 height 9
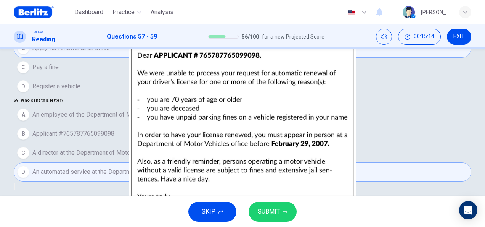
click at [272, 204] on button "SUBMIT" at bounding box center [273, 211] width 48 height 20
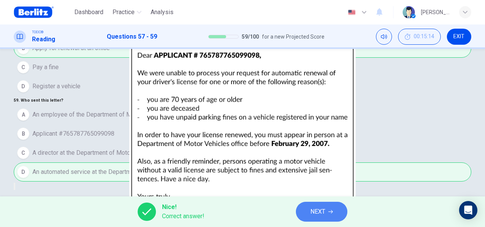
click at [316, 217] on button "NEXT" at bounding box center [321, 211] width 51 height 20
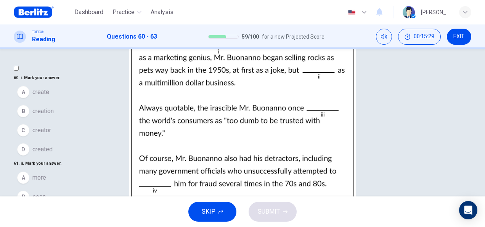
click at [51, 135] on span "creator" at bounding box center [41, 129] width 19 height 9
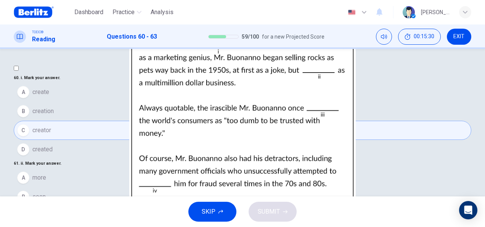
scroll to position [114, 0]
click at [59, 206] on button "C later" at bounding box center [243, 215] width 458 height 19
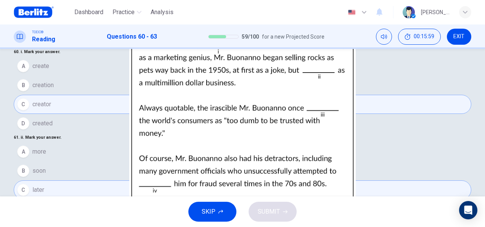
scroll to position [38, 0]
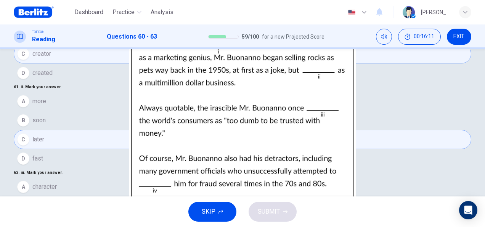
scroll to position [114, 0]
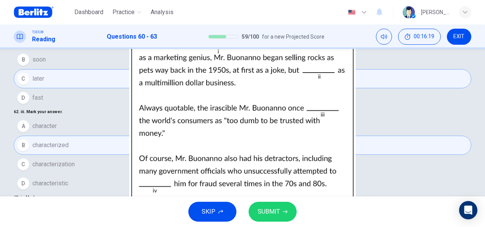
scroll to position [148, 0]
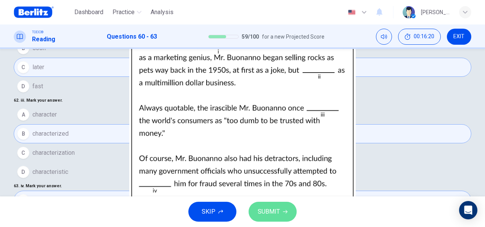
click at [270, 208] on span "SUBMIT" at bounding box center [269, 211] width 22 height 11
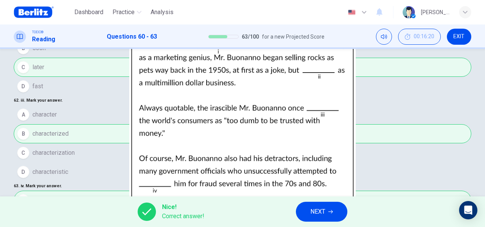
click at [295, 212] on div "Nice! Correct answer! NEXT" at bounding box center [242, 211] width 485 height 31
click at [307, 215] on button "NEXT" at bounding box center [321, 211] width 51 height 20
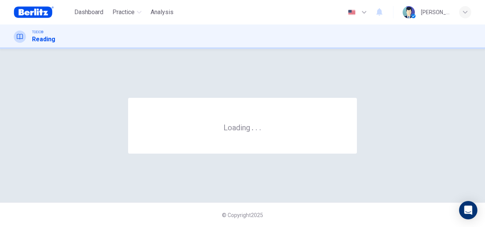
scroll to position [0, 0]
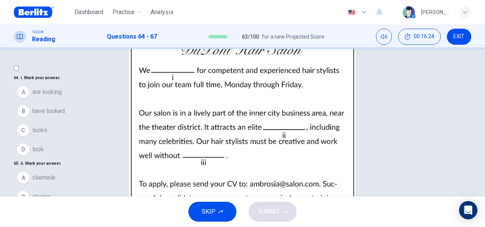
click at [62, 101] on button "A are looking" at bounding box center [243, 91] width 458 height 19
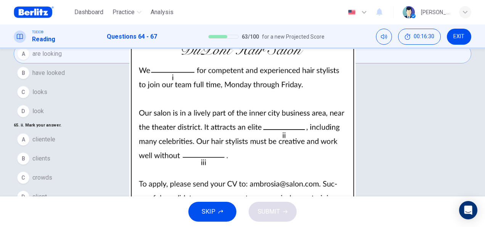
scroll to position [76, 0]
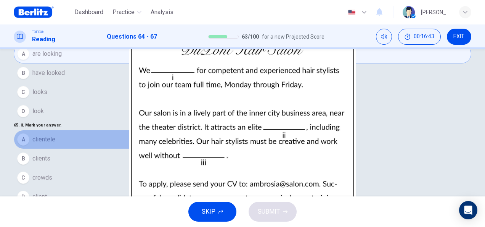
click at [55, 135] on span "clientele" at bounding box center [43, 139] width 23 height 9
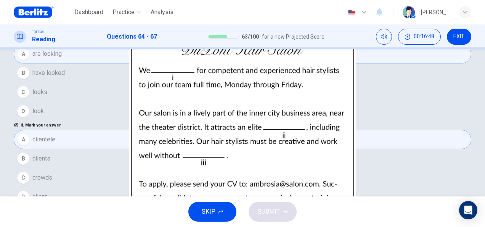
scroll to position [185, 0]
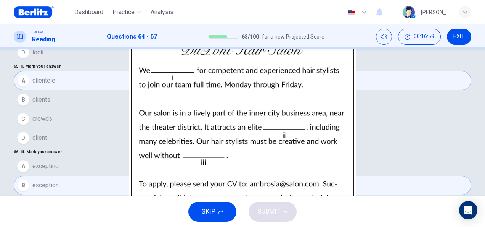
scroll to position [114, 0]
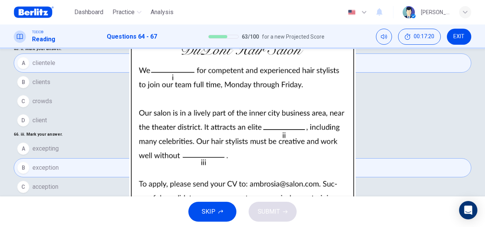
click at [272, 215] on span "SUBMIT" at bounding box center [269, 211] width 22 height 11
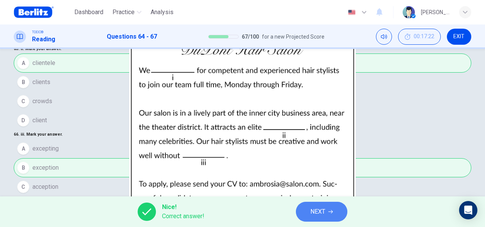
click at [324, 211] on span "NEXT" at bounding box center [317, 211] width 15 height 11
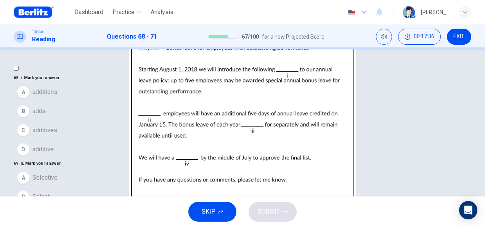
click at [54, 154] on span "additive" at bounding box center [42, 149] width 21 height 9
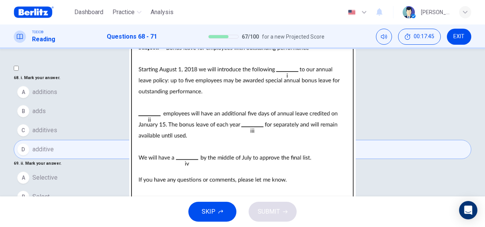
scroll to position [114, 0]
click at [46, 192] on span "Select" at bounding box center [40, 196] width 17 height 9
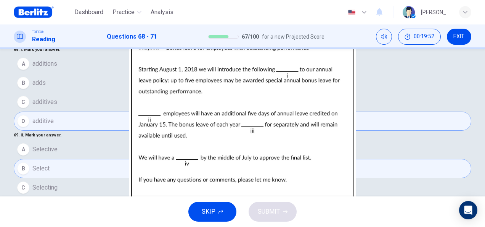
scroll to position [38, 0]
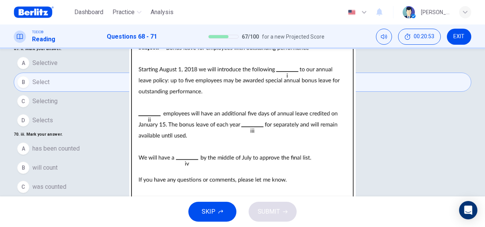
scroll to position [148, 0]
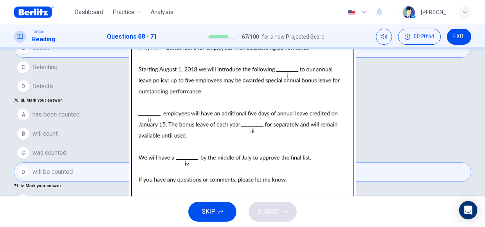
click at [54, 214] on span "meeting" at bounding box center [43, 218] width 22 height 9
click at [279, 204] on button "SUBMIT" at bounding box center [273, 211] width 48 height 20
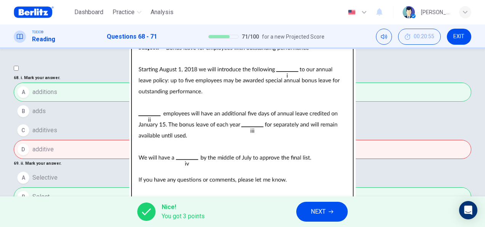
scroll to position [0, 0]
click at [81, 156] on div "A additions B adds C additives D additive" at bounding box center [243, 120] width 458 height 76
click at [320, 204] on button "NEXT" at bounding box center [321, 211] width 51 height 20
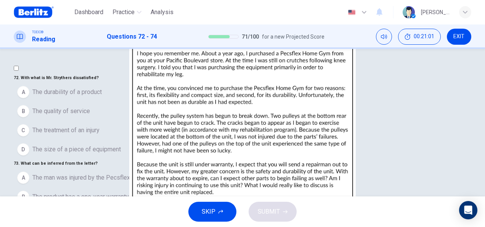
click at [317, 152] on img at bounding box center [242, 113] width 485 height 227
click at [355, 226] on div at bounding box center [242, 227] width 485 height 0
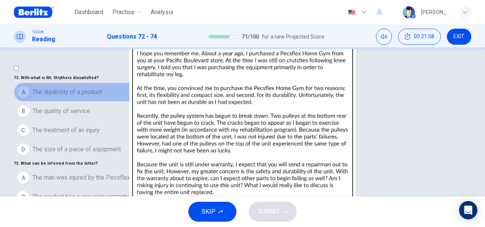
click at [124, 101] on button "A The durability of a product" at bounding box center [243, 91] width 458 height 19
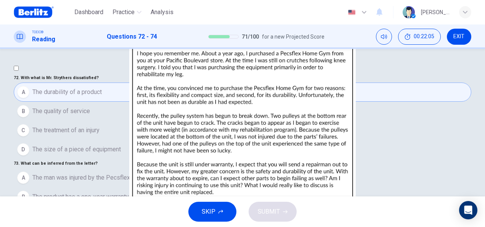
scroll to position [76, 0]
click at [106, 192] on span "The product has a one-year warranty" at bounding box center [80, 196] width 96 height 9
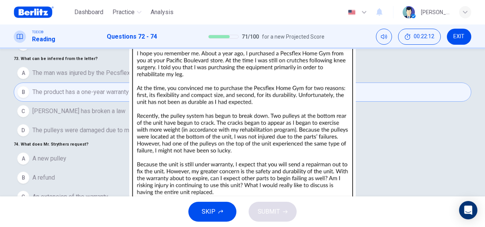
scroll to position [114, 0]
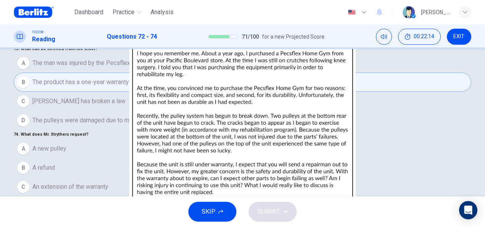
click at [90, 139] on button "A A new pulley" at bounding box center [243, 148] width 458 height 19
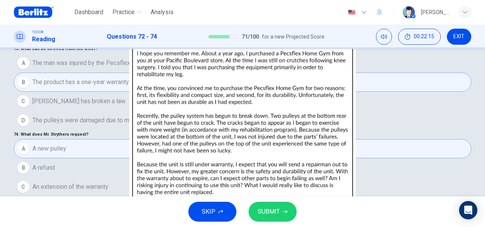
scroll to position [148, 0]
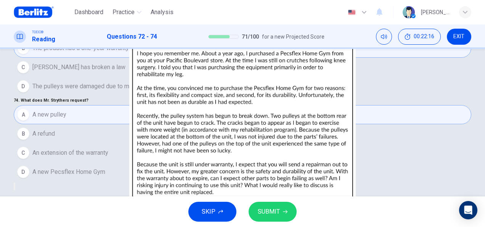
click at [105, 167] on span "A new Pecsflex Home Gym" at bounding box center [68, 171] width 73 height 9
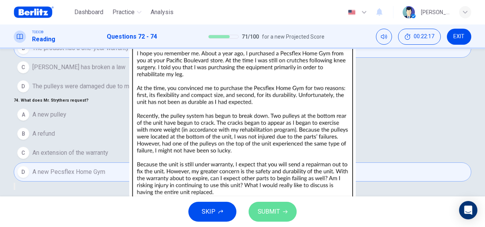
click at [278, 210] on span "SUBMIT" at bounding box center [269, 211] width 22 height 11
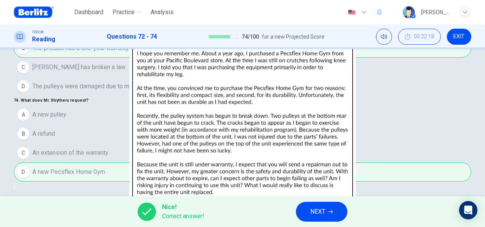
click at [314, 210] on span "NEXT" at bounding box center [317, 211] width 15 height 11
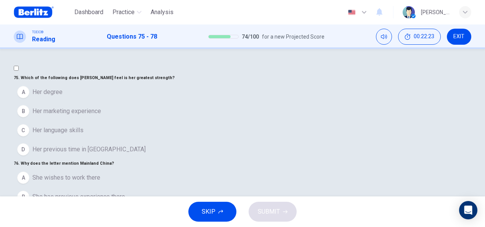
scroll to position [204, 0]
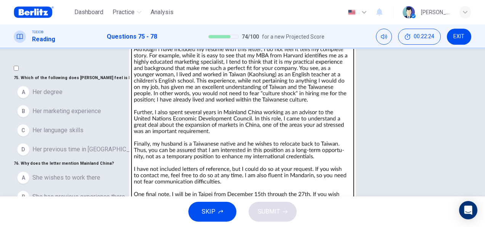
click at [209, 205] on button "SKIP" at bounding box center [212, 211] width 48 height 20
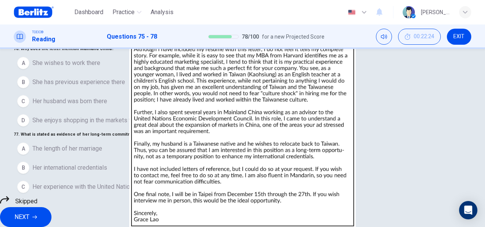
scroll to position [13, 0]
click at [77, 99] on div "A She wishes to work there B She has previous experience there C Her husband wa…" at bounding box center [243, 91] width 458 height 76
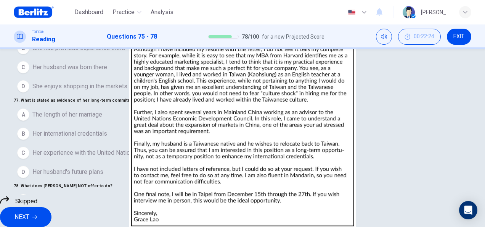
scroll to position [204, 0]
click at [9, 204] on icon at bounding box center [4, 199] width 9 height 9
click at [29, 212] on span "NEXT" at bounding box center [21, 216] width 15 height 11
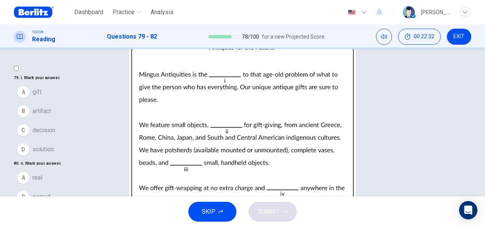
drag, startPoint x: 47, startPoint y: 82, endPoint x: 99, endPoint y: 84, distance: 51.5
click at [99, 82] on h6 "79 . i. Mark your answer." at bounding box center [243, 77] width 458 height 9
click at [54, 154] on span "solution" at bounding box center [42, 149] width 21 height 9
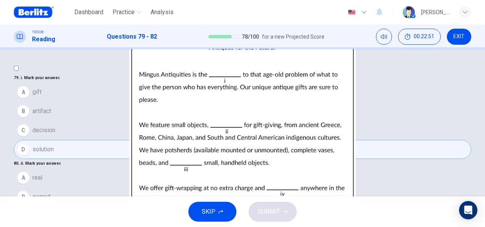
scroll to position [114, 0]
click at [58, 206] on button "C ideal" at bounding box center [243, 215] width 458 height 19
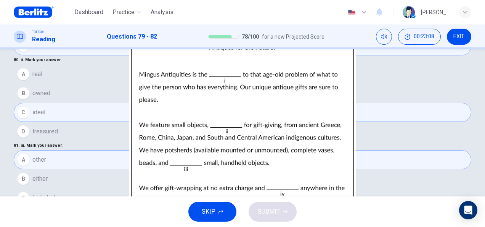
scroll to position [114, 0]
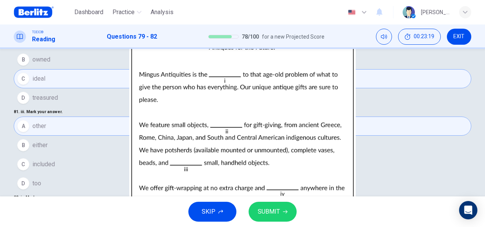
scroll to position [148, 0]
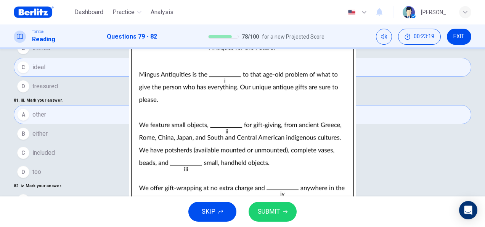
click at [276, 216] on span "SUBMIT" at bounding box center [269, 211] width 22 height 11
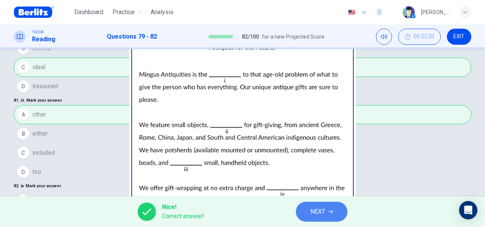
click at [306, 204] on button "NEXT" at bounding box center [321, 211] width 51 height 20
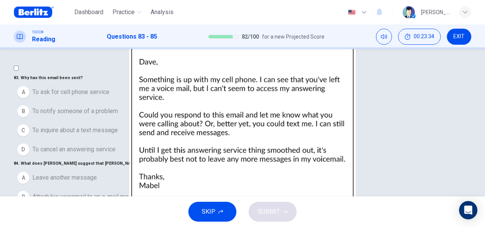
click at [83, 116] on span "To notify someone of a problem" at bounding box center [74, 110] width 85 height 9
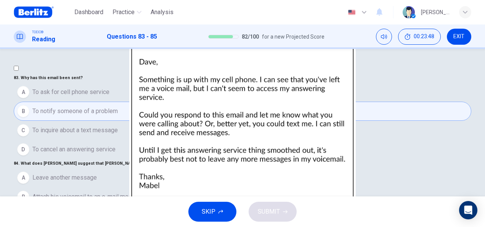
scroll to position [38, 0]
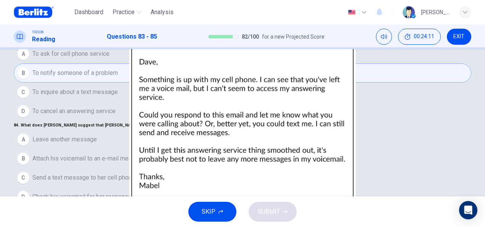
click at [95, 173] on span "Send a text message to her cell phone" at bounding box center [83, 177] width 103 height 9
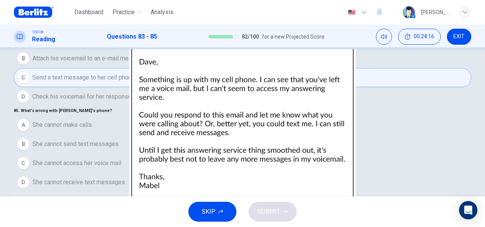
scroll to position [148, 0]
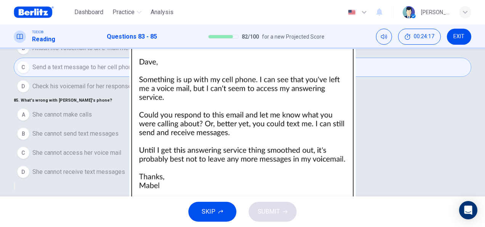
click at [121, 148] on span "She cannot access her voice mail" at bounding box center [76, 152] width 89 height 9
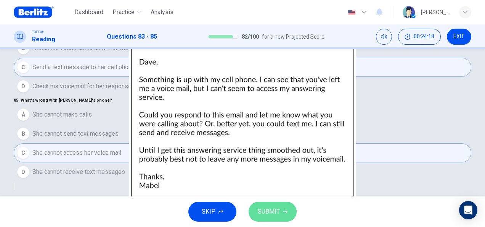
click at [279, 211] on span "SUBMIT" at bounding box center [269, 211] width 22 height 11
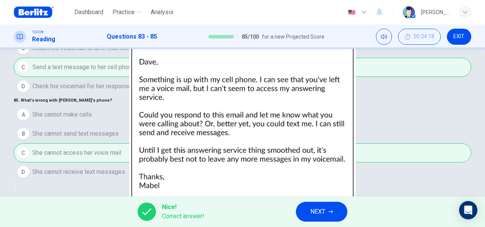
click at [318, 214] on span "NEXT" at bounding box center [317, 211] width 15 height 11
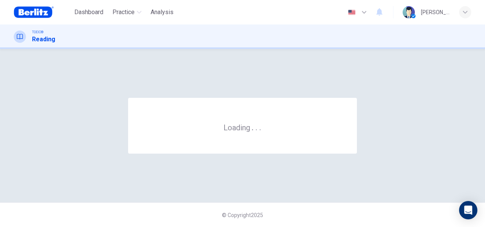
scroll to position [0, 0]
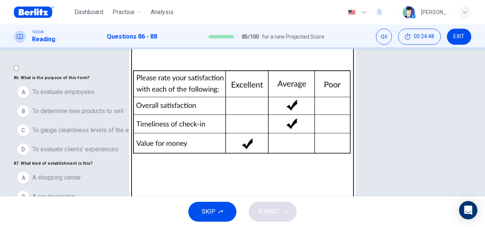
click at [80, 154] on span "To evaluate clients' experiences" at bounding box center [75, 149] width 86 height 9
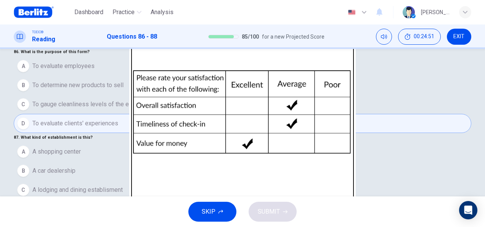
scroll to position [38, 0]
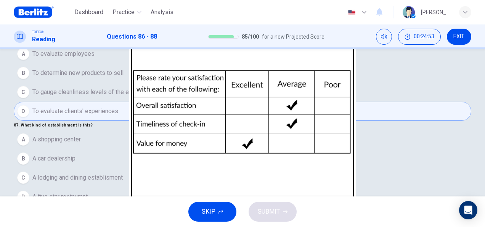
click at [117, 173] on span "A lodging and dining establisment" at bounding box center [77, 177] width 90 height 9
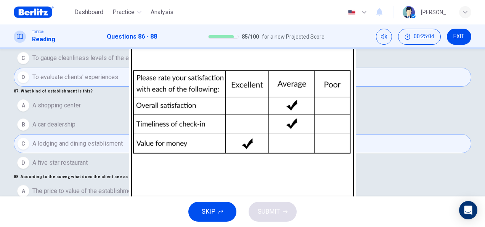
scroll to position [110, 0]
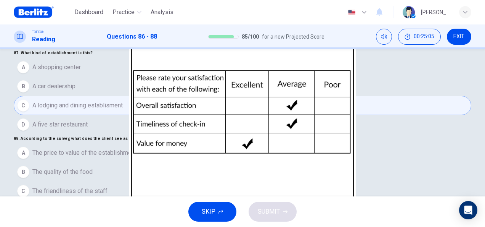
click at [126, 148] on span "The price to value of the establishment" at bounding box center [84, 152] width 104 height 9
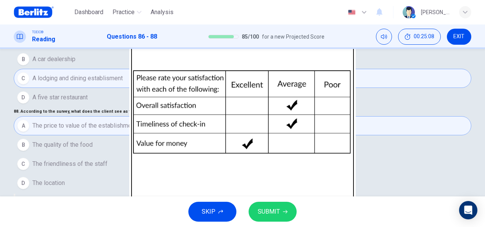
scroll to position [148, 0]
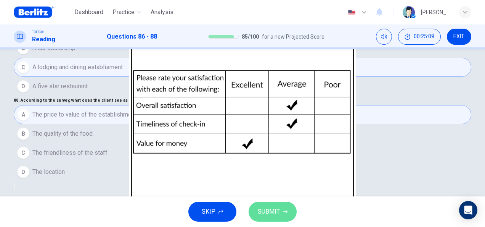
click at [263, 209] on span "SUBMIT" at bounding box center [269, 211] width 22 height 11
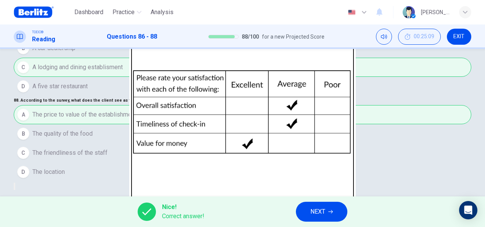
click at [304, 215] on button "NEXT" at bounding box center [321, 211] width 51 height 20
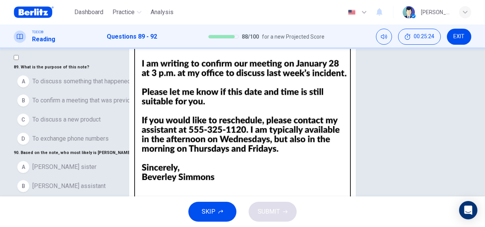
scroll to position [0, 0]
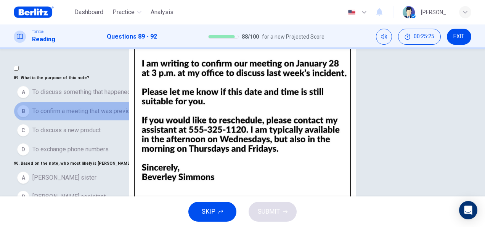
click at [82, 116] on span "To confirm a meeting that was previously set" at bounding box center [91, 110] width 119 height 9
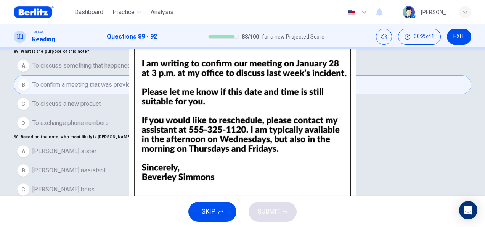
scroll to position [38, 0]
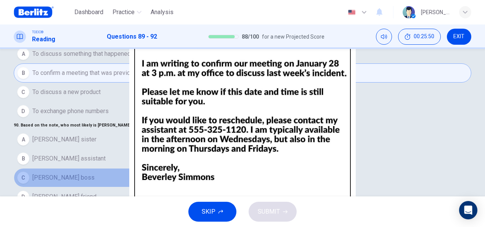
click at [82, 173] on span "[PERSON_NAME] boss" at bounding box center [63, 177] width 62 height 9
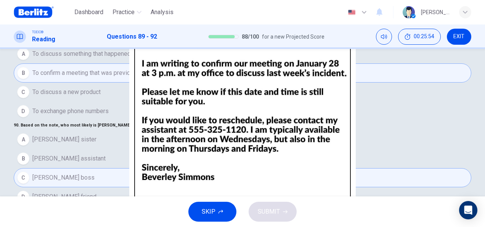
scroll to position [153, 0]
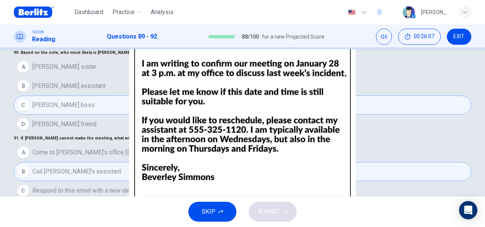
scroll to position [114, 0]
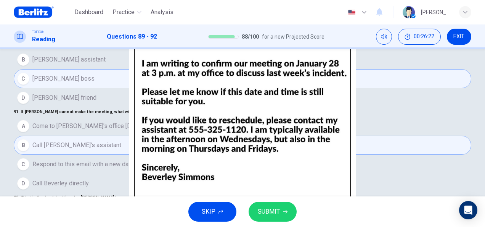
scroll to position [148, 0]
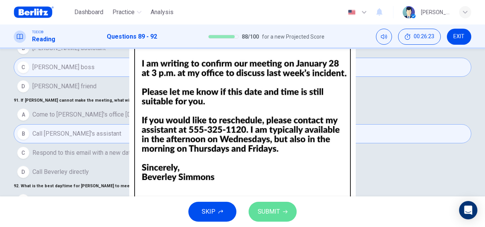
click at [259, 214] on span "SUBMIT" at bounding box center [269, 211] width 22 height 11
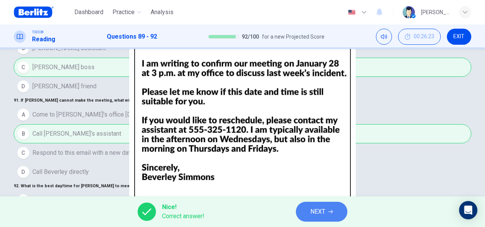
click at [315, 209] on span "NEXT" at bounding box center [317, 211] width 15 height 11
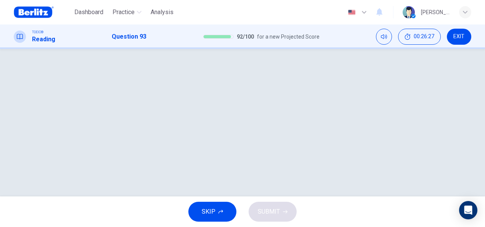
scroll to position [0, 0]
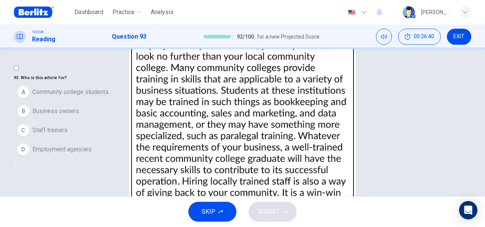
click at [92, 121] on button "B Business owners" at bounding box center [243, 110] width 458 height 19
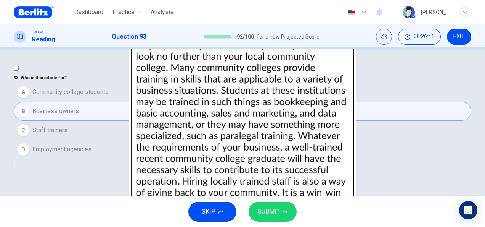
click at [269, 212] on span "SUBMIT" at bounding box center [269, 211] width 22 height 11
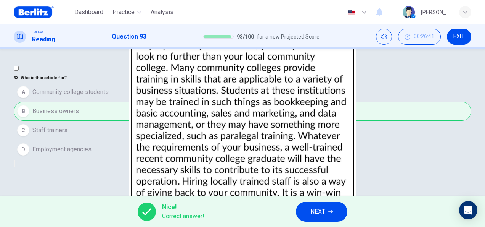
click at [379, 216] on div "Nice! Correct answer! NEXT" at bounding box center [242, 211] width 485 height 31
click at [320, 214] on span "NEXT" at bounding box center [317, 211] width 15 height 11
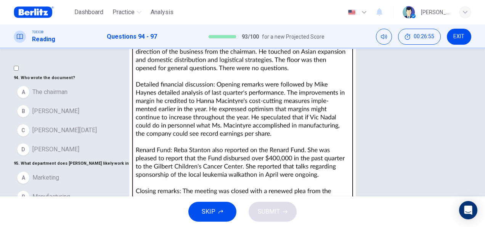
click at [59, 116] on span "[PERSON_NAME]" at bounding box center [55, 110] width 47 height 9
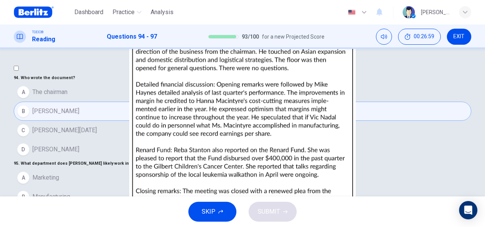
scroll to position [38, 0]
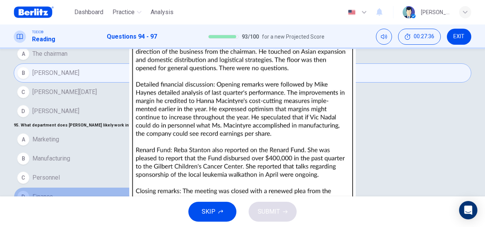
click at [87, 187] on button "D Finance" at bounding box center [243, 196] width 458 height 19
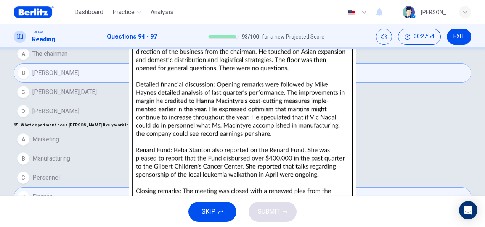
scroll to position [114, 0]
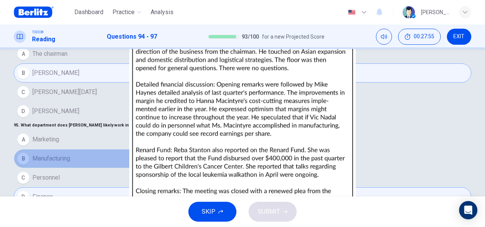
click at [82, 149] on button "B Manufacturing" at bounding box center [243, 158] width 458 height 19
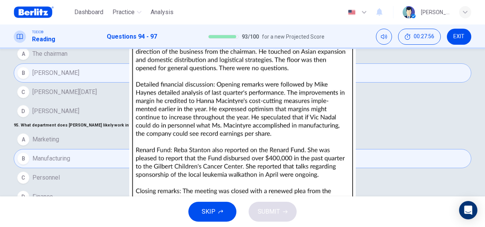
scroll to position [191, 0]
click at [75, 220] on span "It is a charitable organization" at bounding box center [70, 224] width 77 height 9
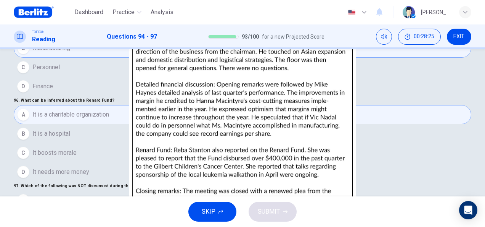
scroll to position [166, 0]
click at [76, 195] on span "Asian expansion" at bounding box center [54, 199] width 44 height 9
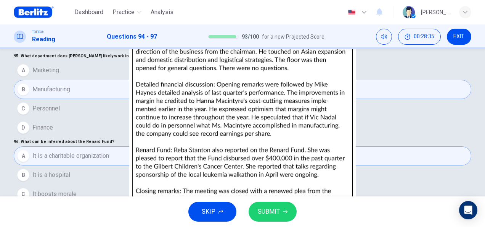
scroll to position [148, 0]
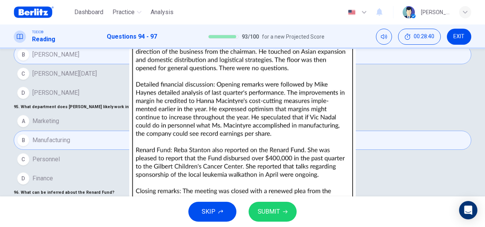
scroll to position [34, 0]
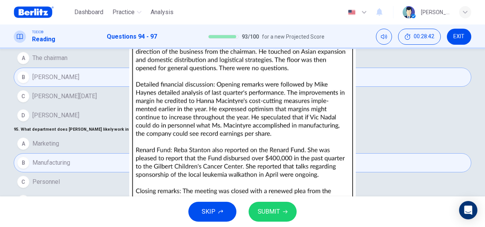
click at [276, 207] on span "SUBMIT" at bounding box center [269, 211] width 22 height 11
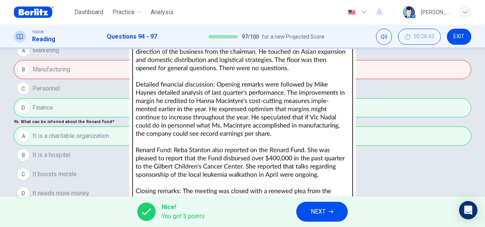
scroll to position [110, 0]
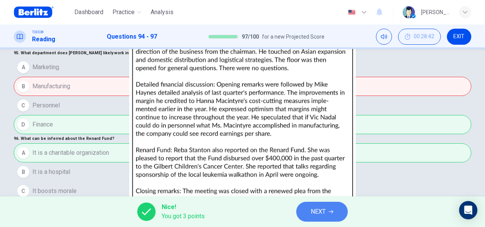
click at [313, 216] on span "NEXT" at bounding box center [318, 211] width 15 height 11
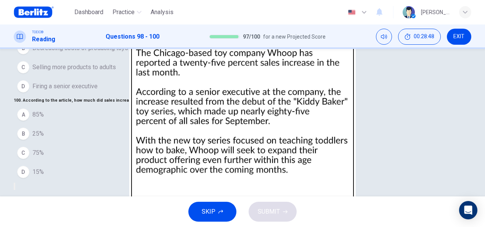
scroll to position [0, 0]
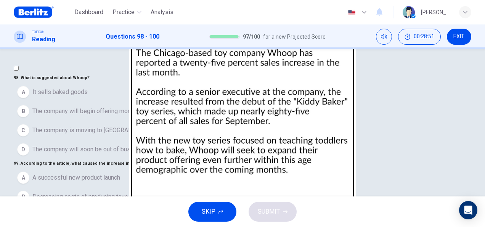
click at [322, 138] on img at bounding box center [242, 113] width 485 height 227
click at [368, 226] on div at bounding box center [242, 227] width 485 height 0
click at [91, 173] on span "A successful new product launch" at bounding box center [76, 177] width 88 height 9
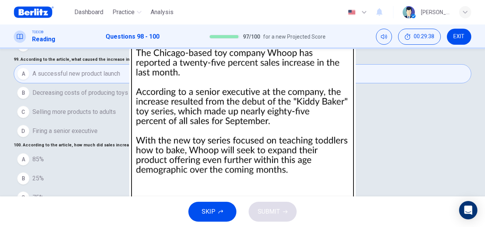
scroll to position [114, 0]
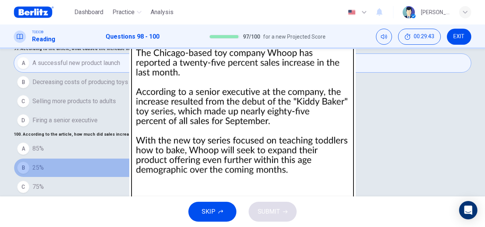
click at [71, 158] on button "B 25%" at bounding box center [243, 167] width 458 height 19
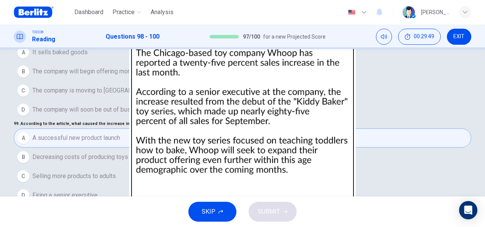
scroll to position [0, 0]
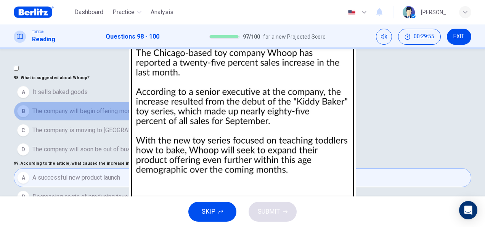
click at [121, 121] on button "B The company will begin offering more products for children" at bounding box center [243, 110] width 458 height 19
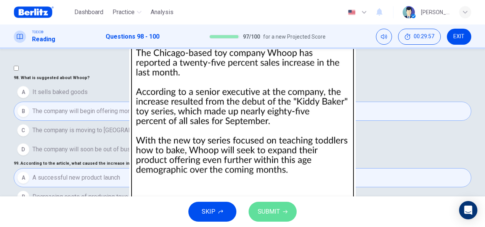
click at [264, 210] on span "SUBMIT" at bounding box center [269, 211] width 22 height 11
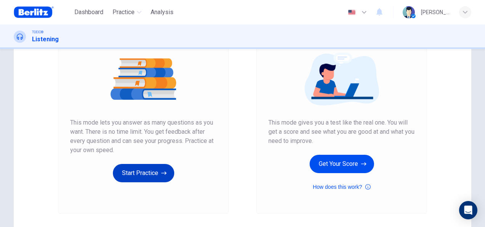
scroll to position [142, 0]
